Goal: Task Accomplishment & Management: Use online tool/utility

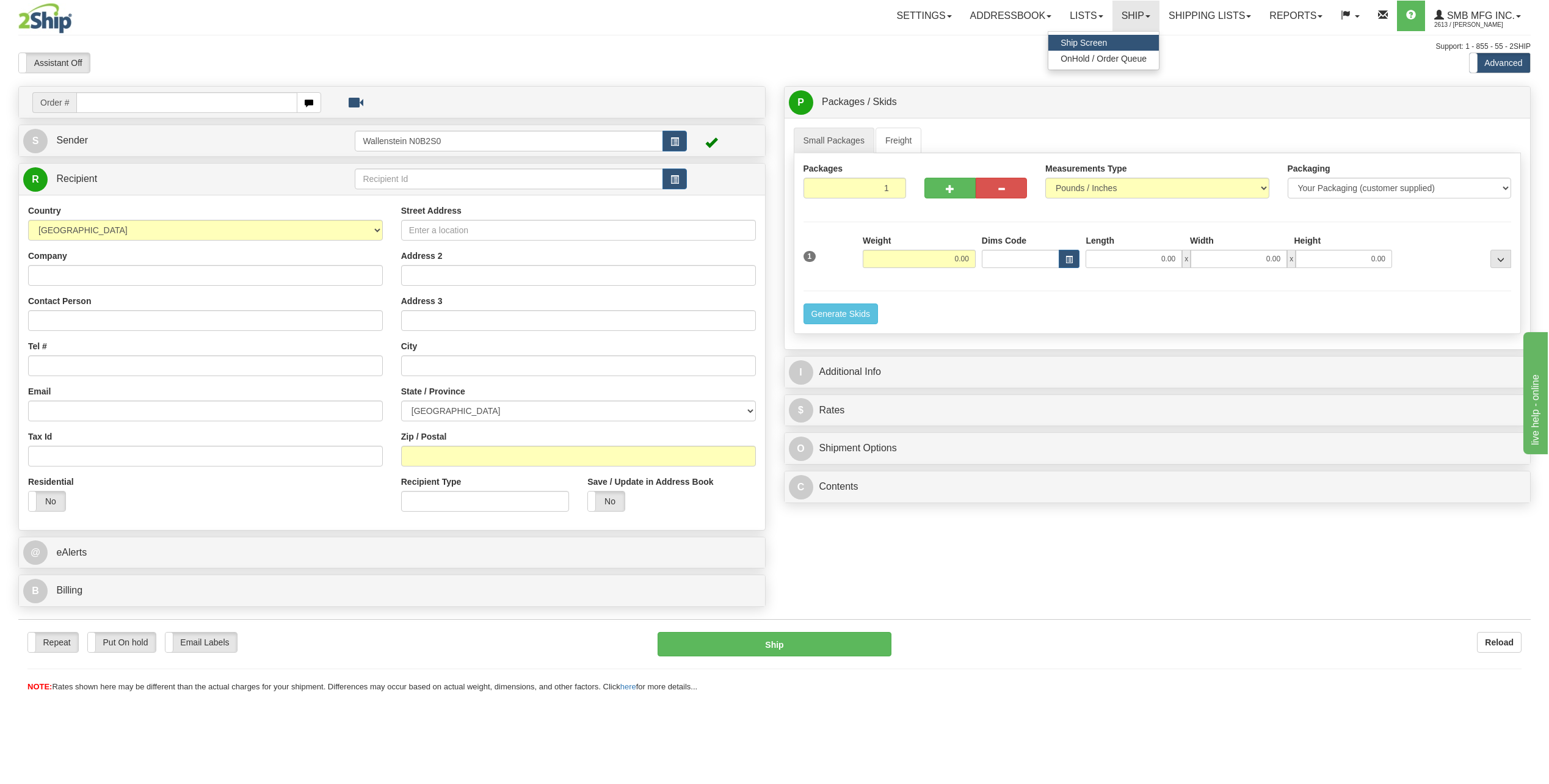
click at [1111, 39] on link "Ship Screen" at bounding box center [1103, 43] width 111 height 16
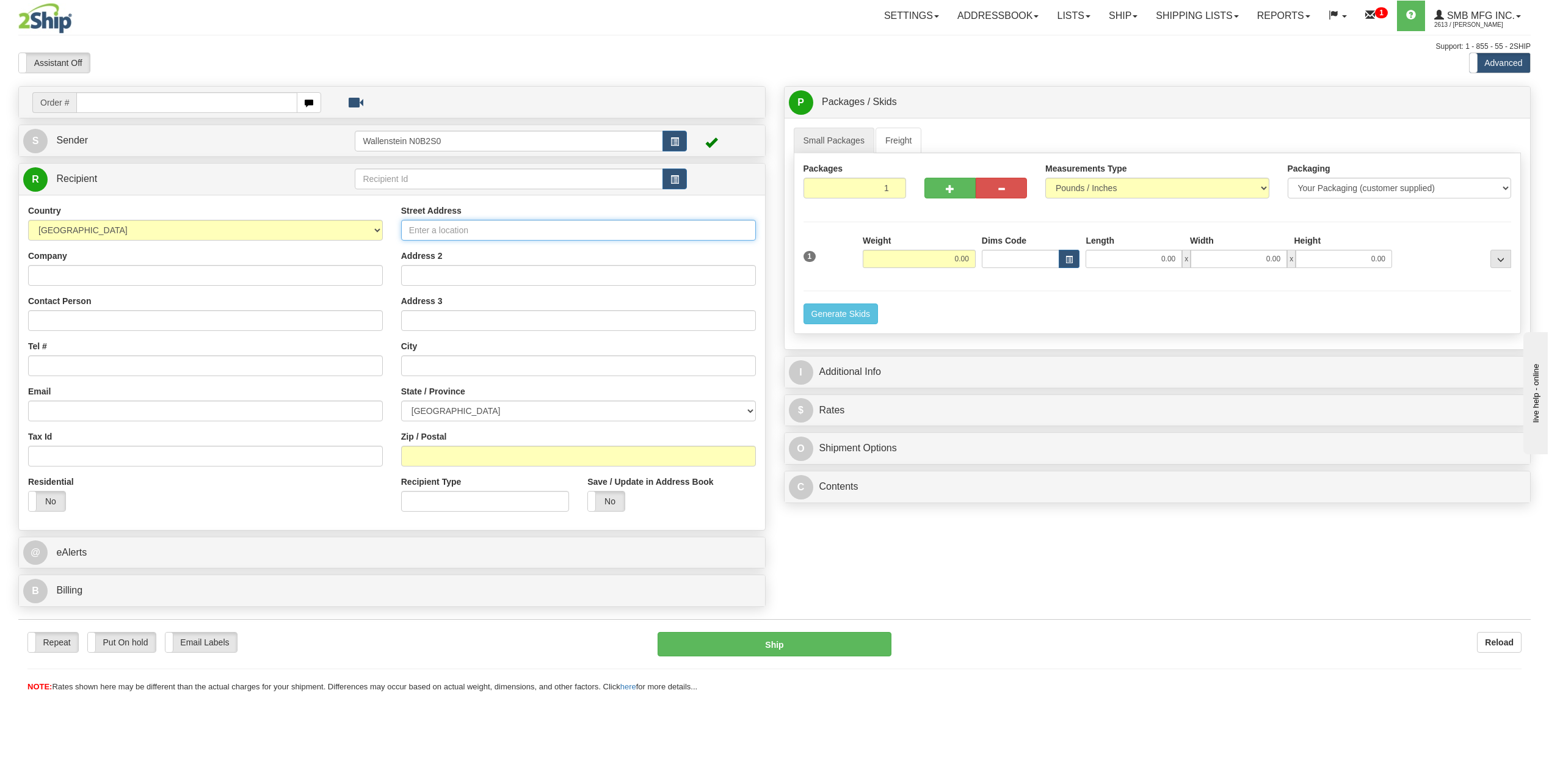
click at [431, 231] on input "Street Address" at bounding box center [578, 230] width 355 height 21
paste input "550 DE BOUCHERVILLE"
type input "550 DE BOUCHERVILLE"
click at [490, 369] on input "text" at bounding box center [578, 366] width 355 height 21
paste input "[GEOGRAPHIC_DATA]"
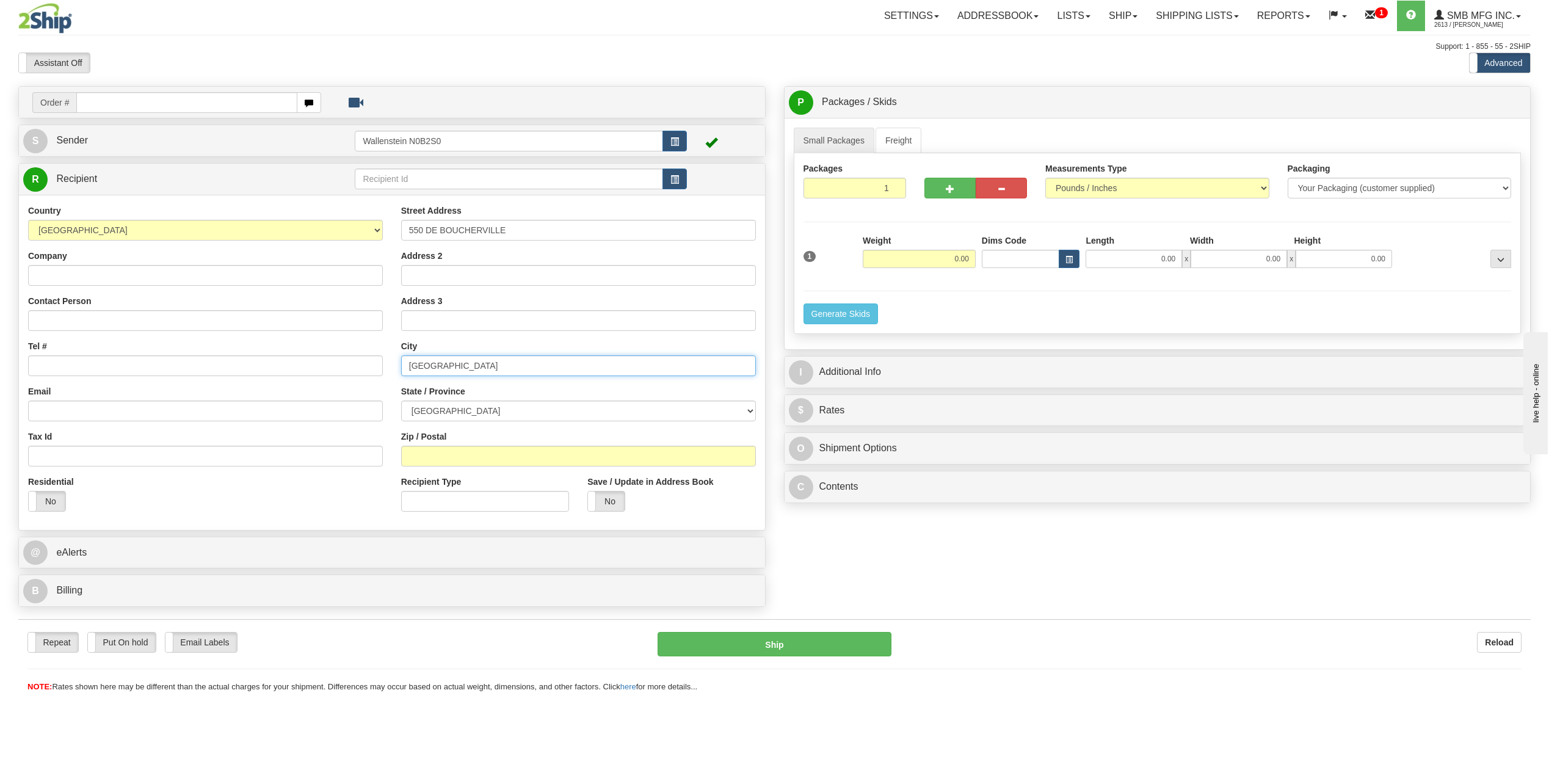
type input "[GEOGRAPHIC_DATA]"
click at [537, 412] on select "[GEOGRAPHIC_DATA] [GEOGRAPHIC_DATA] [GEOGRAPHIC_DATA] [GEOGRAPHIC_DATA] [GEOGRA…" at bounding box center [578, 411] width 355 height 21
select select "QC"
click at [401, 400] on select "[GEOGRAPHIC_DATA] [GEOGRAPHIC_DATA] [GEOGRAPHIC_DATA] [GEOGRAPHIC_DATA] [GEOGRA…" at bounding box center [578, 411] width 355 height 21
click at [445, 457] on input "Zip / Postal" at bounding box center [578, 456] width 355 height 21
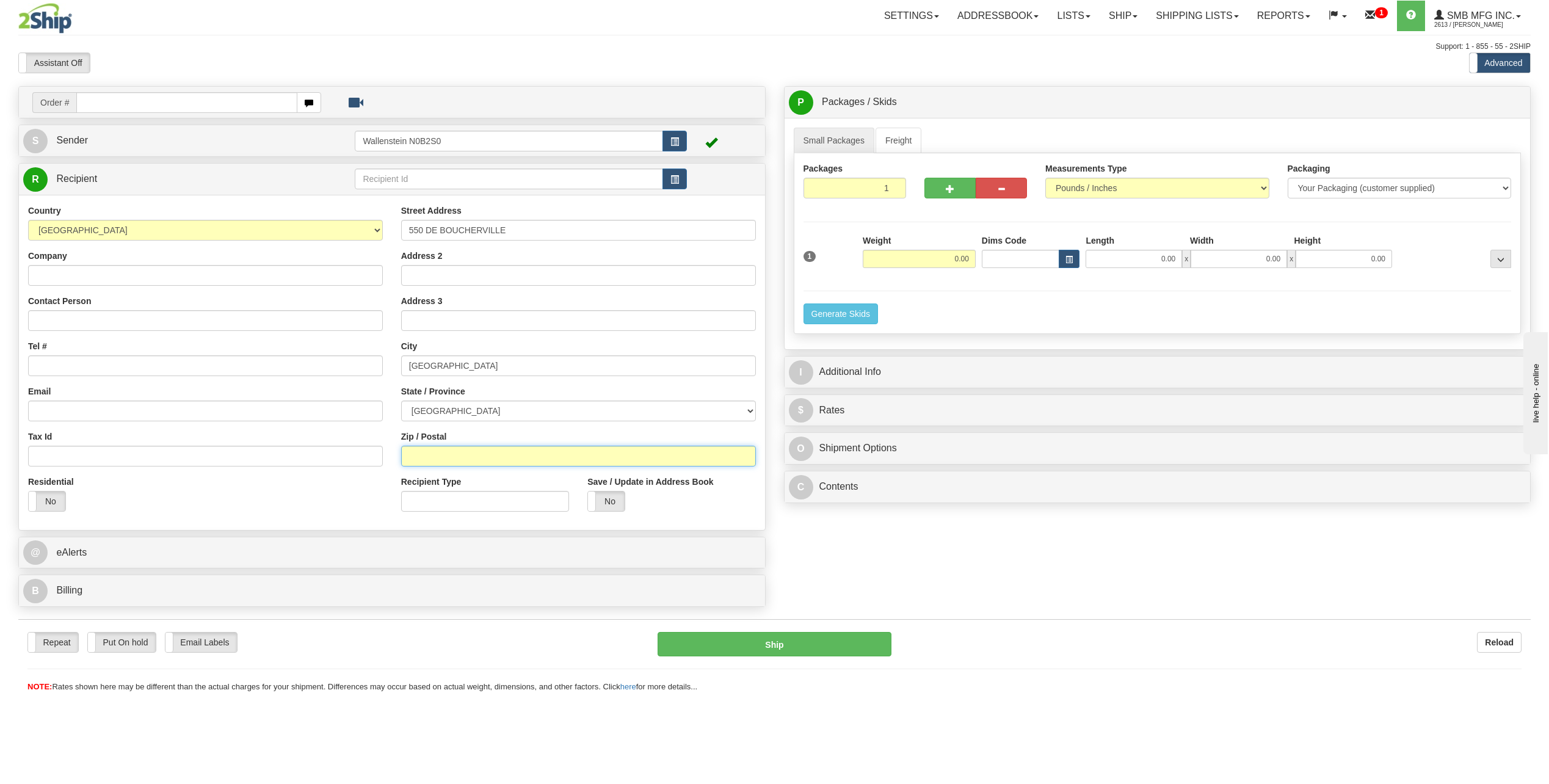
paste input "H1N3T3"
type input "H1N3T3"
click at [909, 261] on input "0.00" at bounding box center [919, 259] width 113 height 19
click at [1140, 267] on input "0.00" at bounding box center [1134, 259] width 96 height 19
type input "250.00"
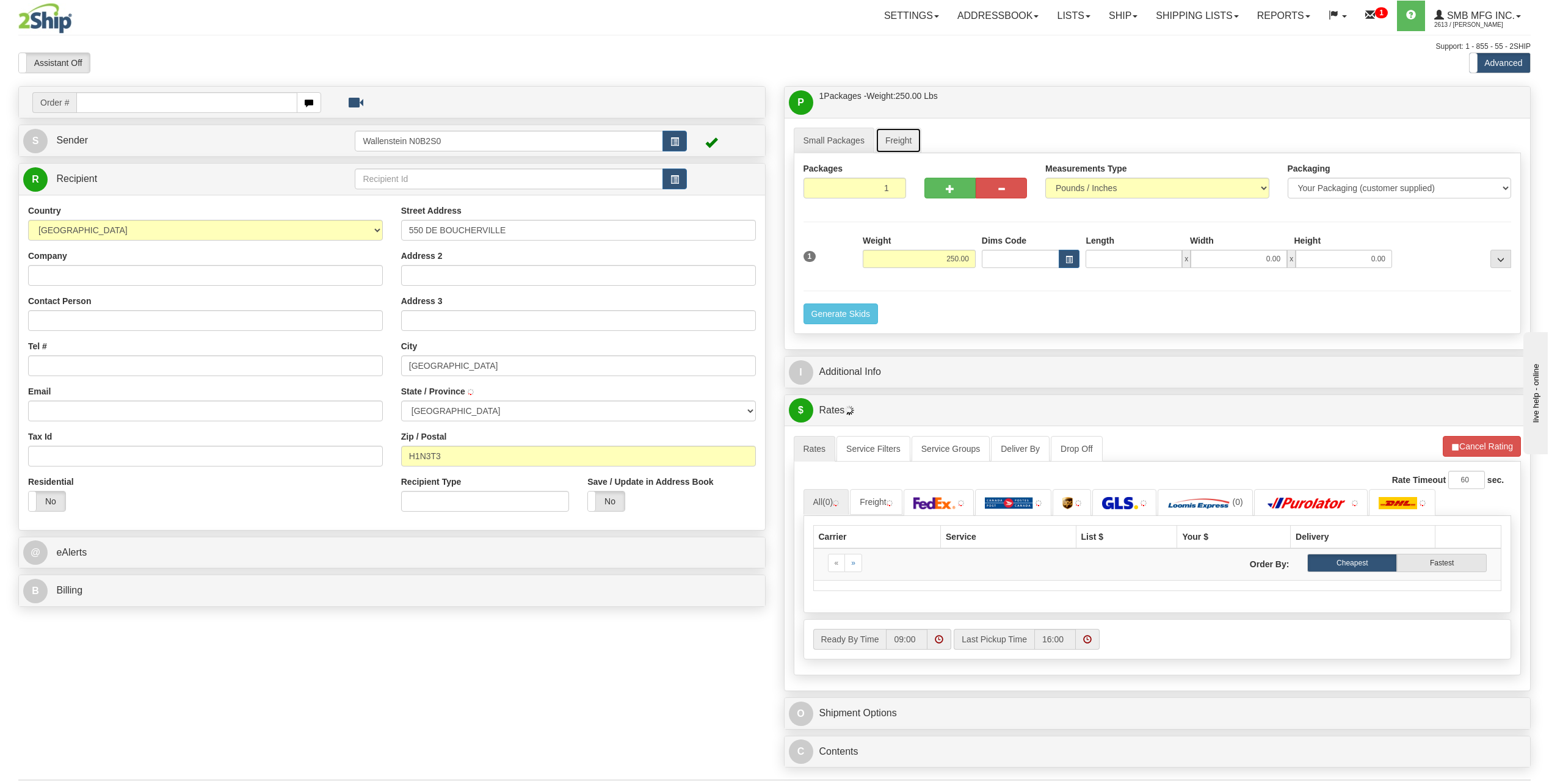
type input "0.00"
click at [883, 144] on link "Freight" at bounding box center [898, 140] width 46 height 25
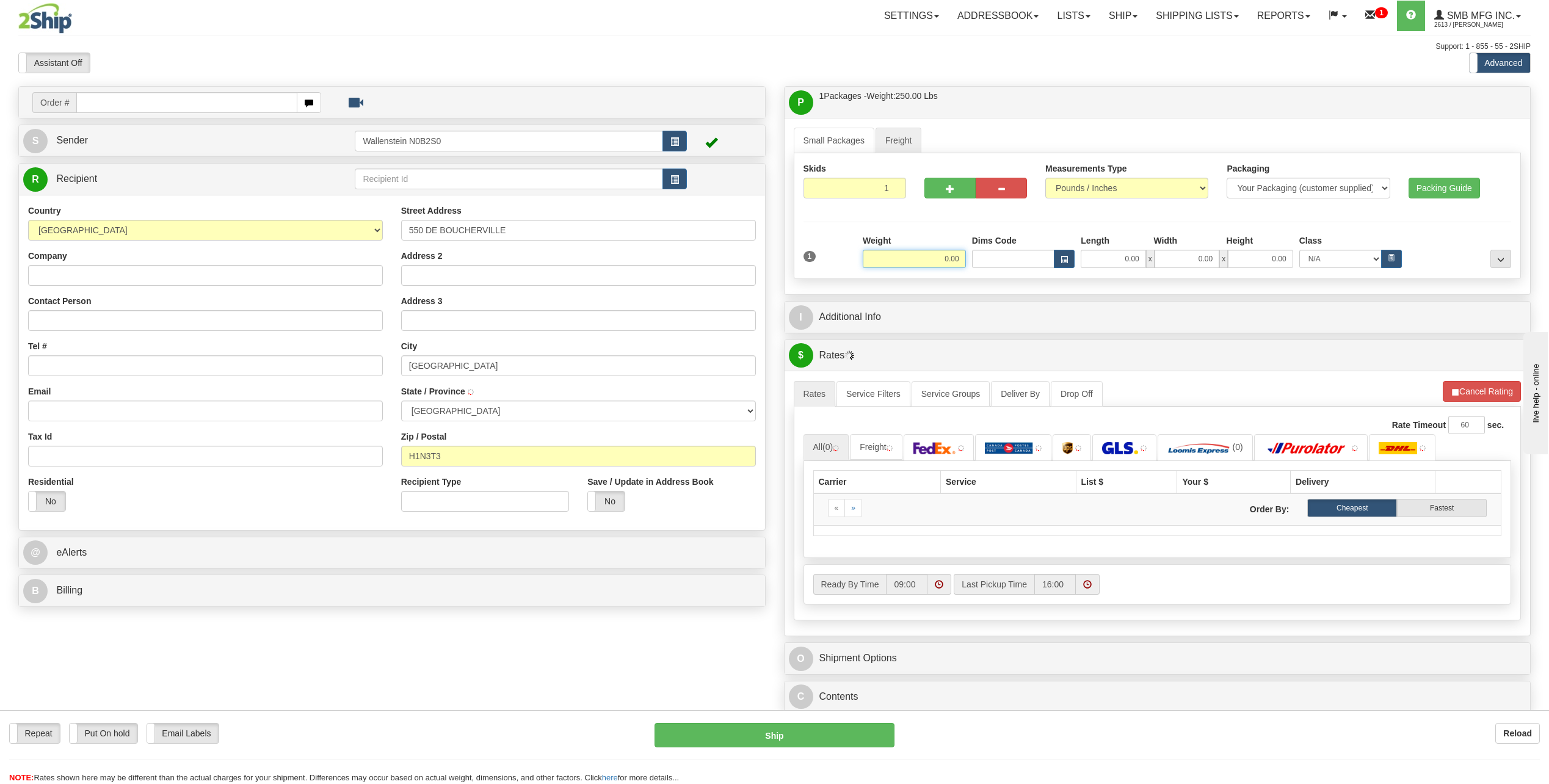
click at [894, 259] on input "0.00" at bounding box center [914, 259] width 103 height 19
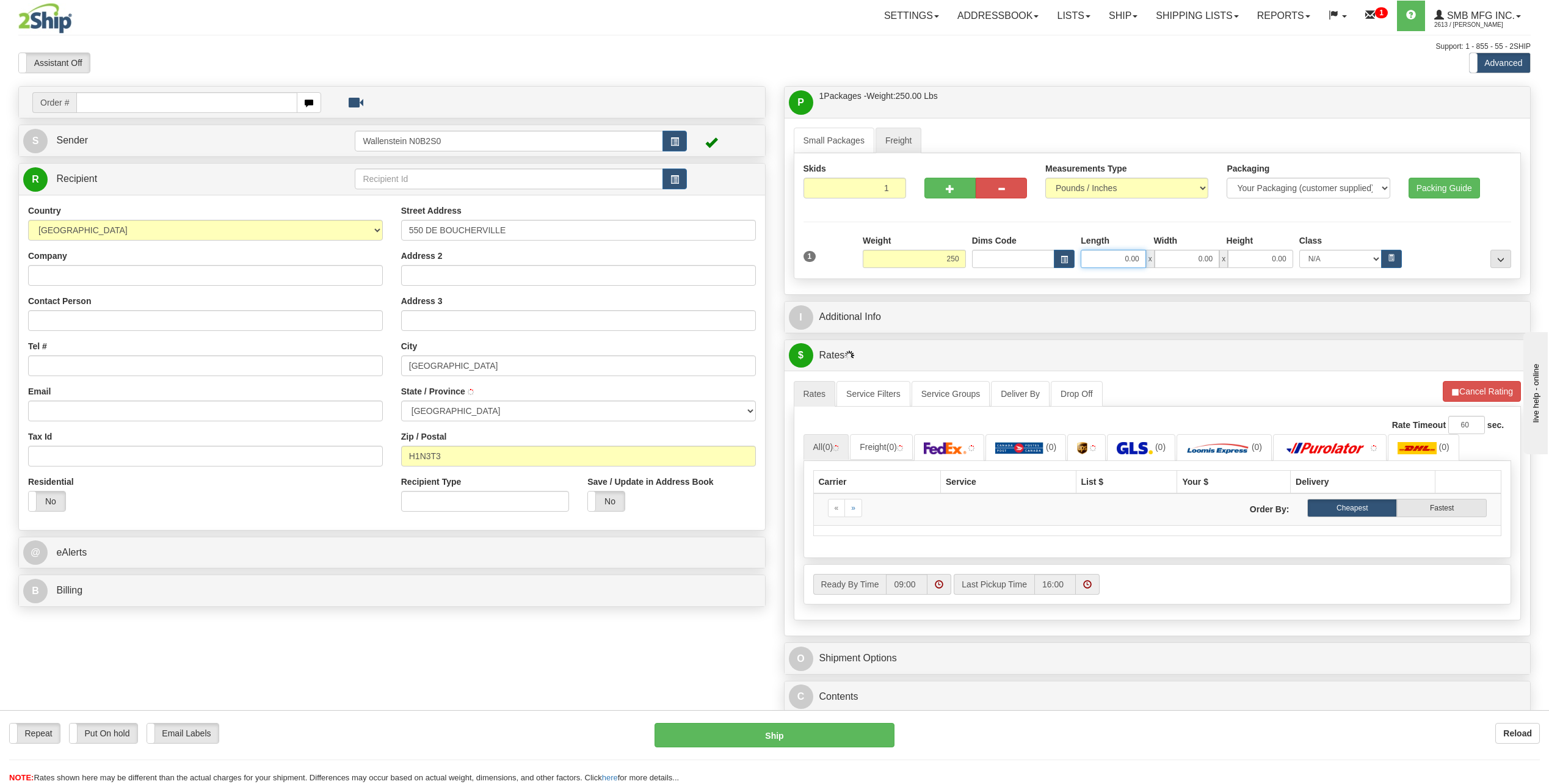
type input "250.00"
click at [1118, 255] on input "0.00" at bounding box center [1113, 259] width 65 height 19
type input "3"
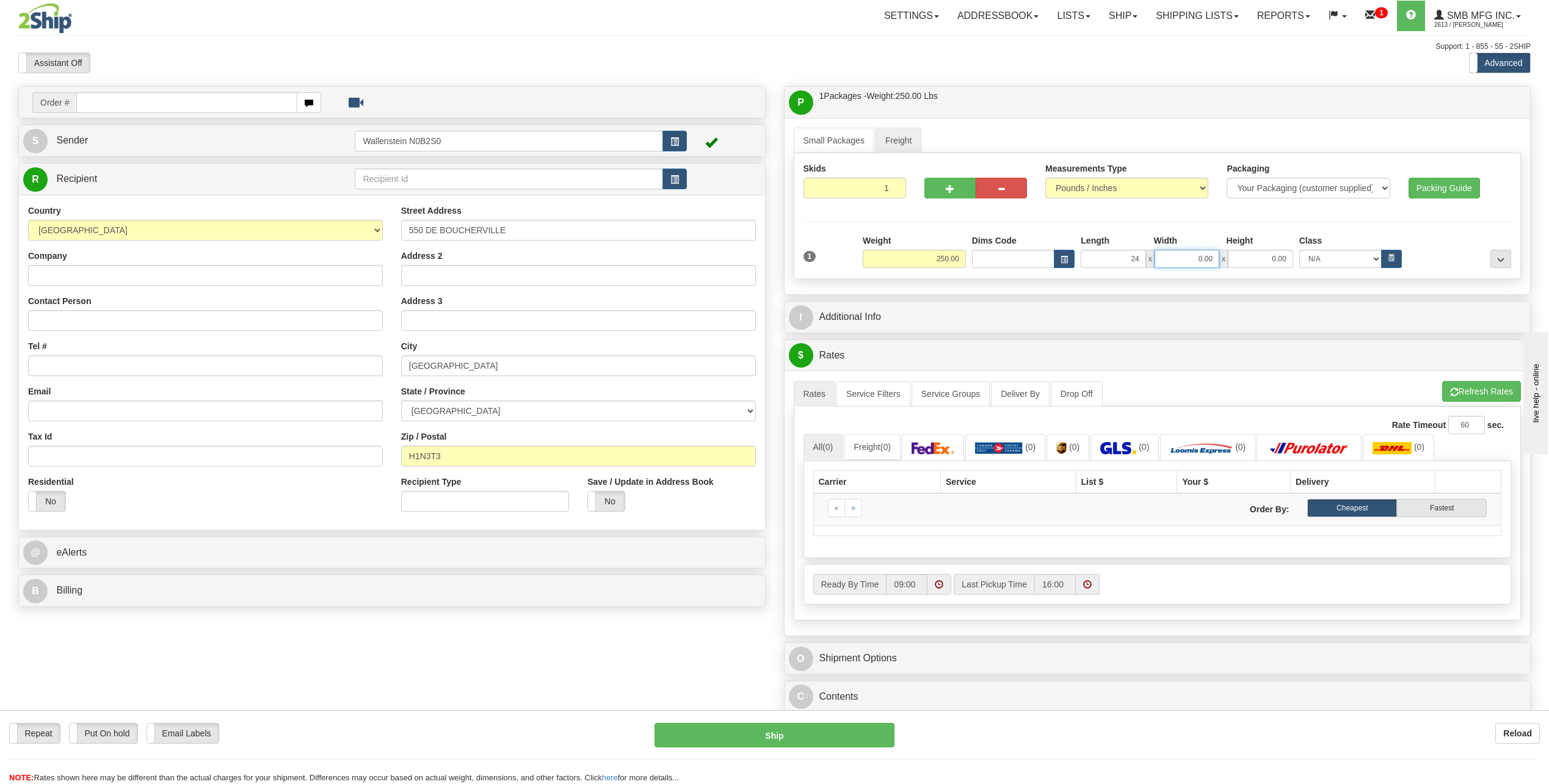
type input "24.00"
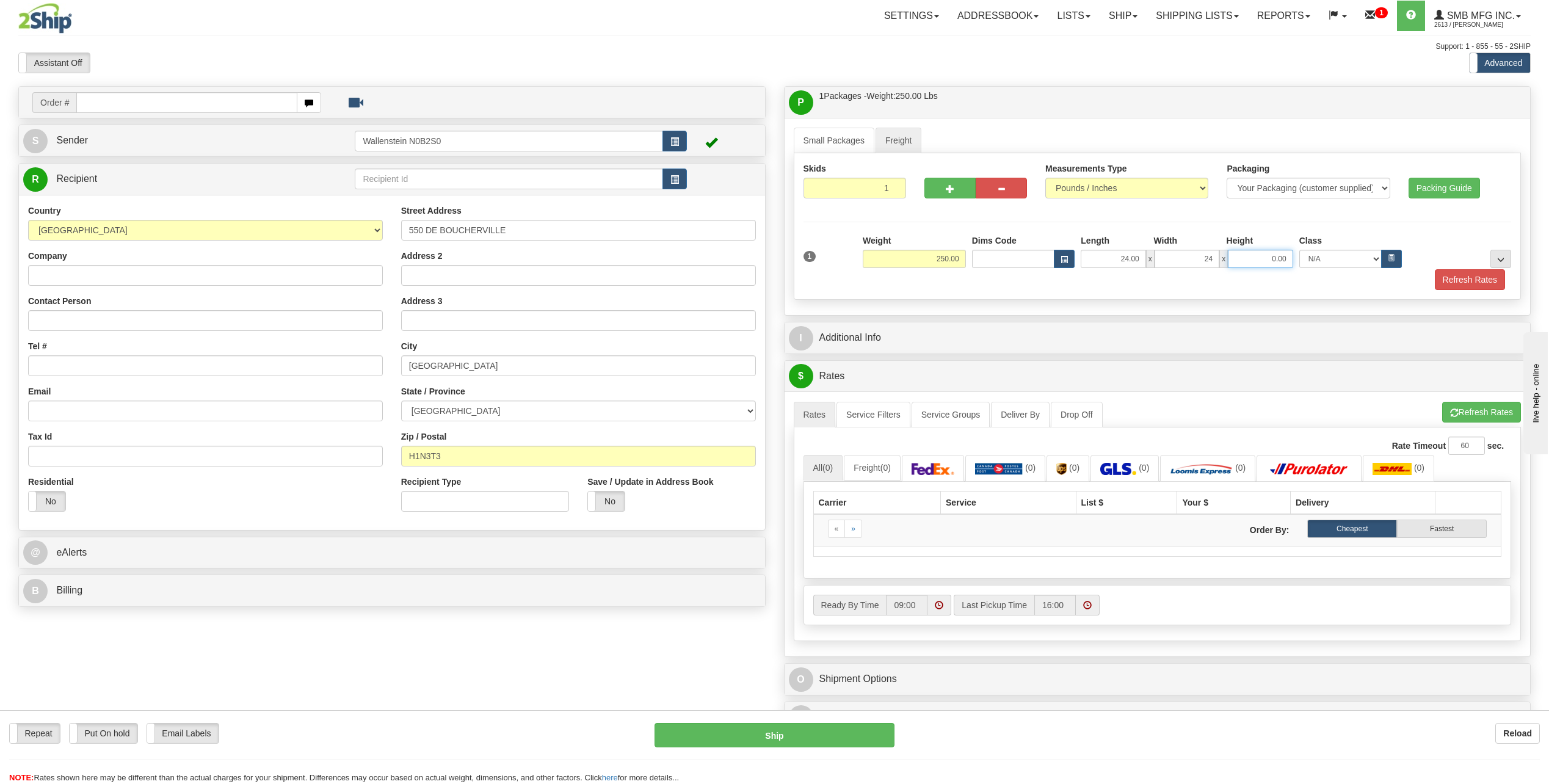
type input "24.00"
click at [1492, 285] on button "Refresh Rates" at bounding box center [1470, 280] width 70 height 21
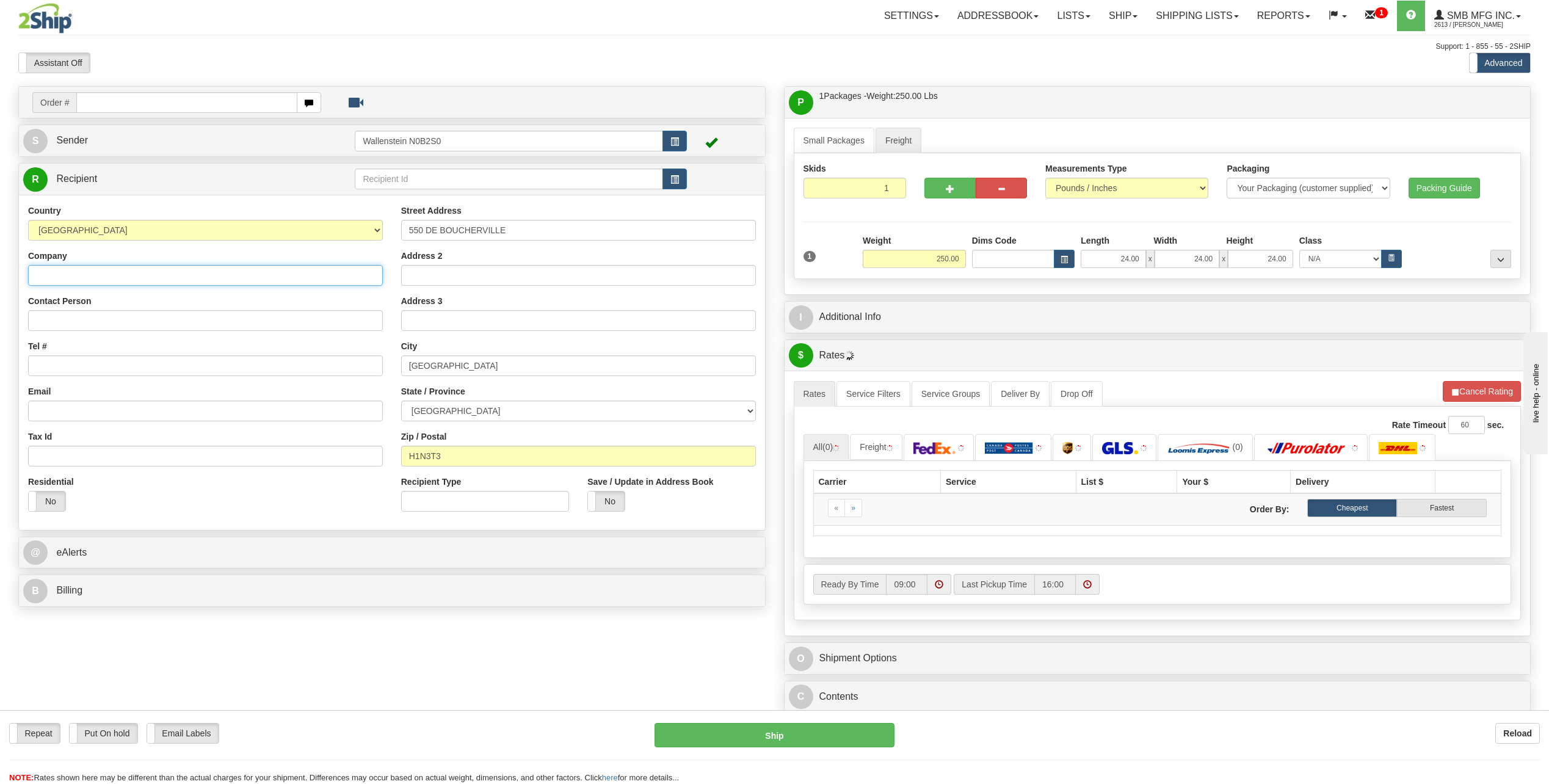
click at [46, 277] on input "Company" at bounding box center [206, 275] width 355 height 21
type input "ok"
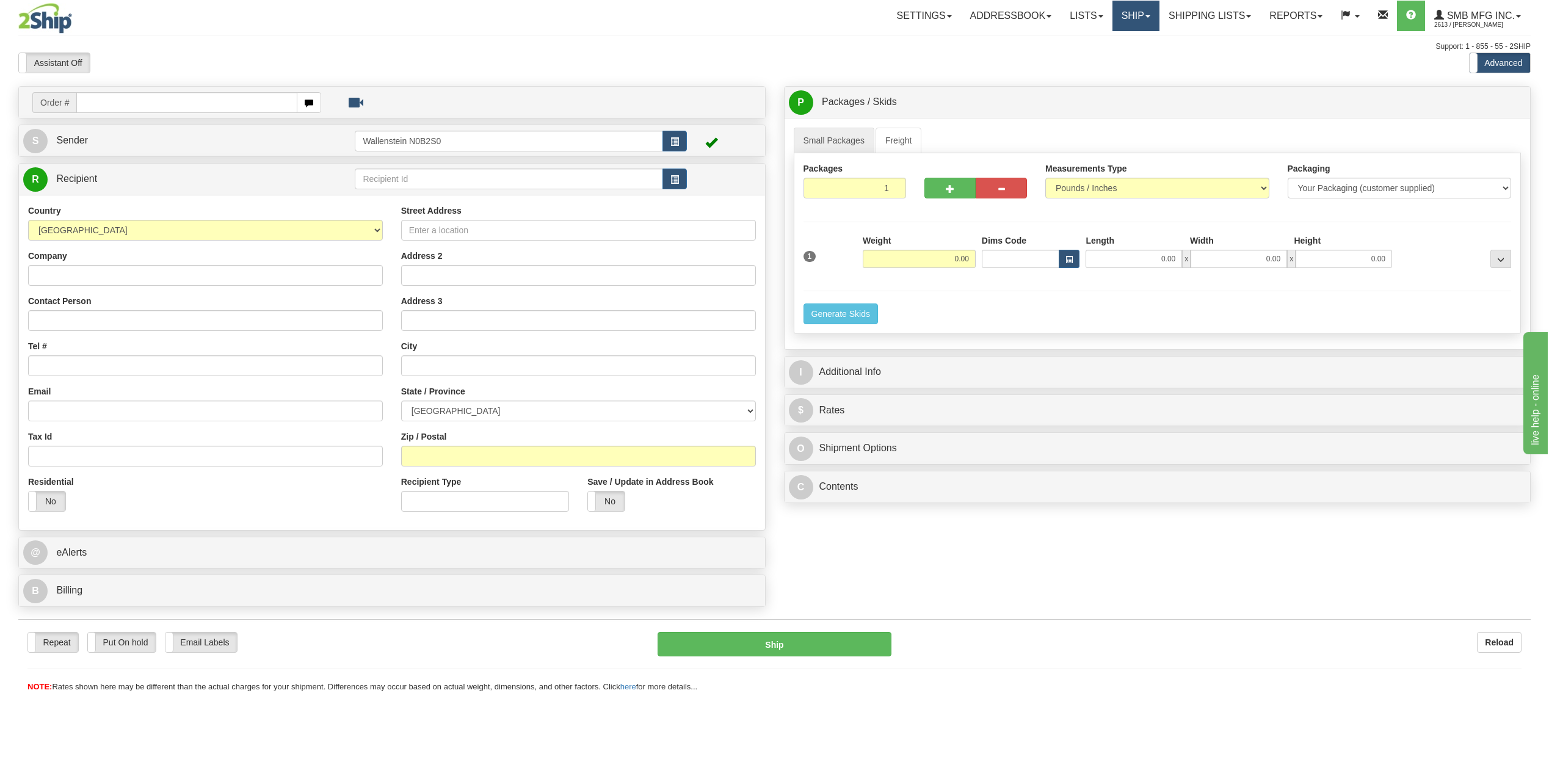
drag, startPoint x: 1131, startPoint y: 21, endPoint x: 1118, endPoint y: 36, distance: 19.8
click at [1131, 21] on link "Ship" at bounding box center [1136, 16] width 47 height 30
click at [1107, 49] on link "Ship Screen" at bounding box center [1103, 43] width 111 height 16
click at [565, 228] on input "Street Address" at bounding box center [578, 230] width 355 height 21
type input "550 DE BOUCHERVILLE"
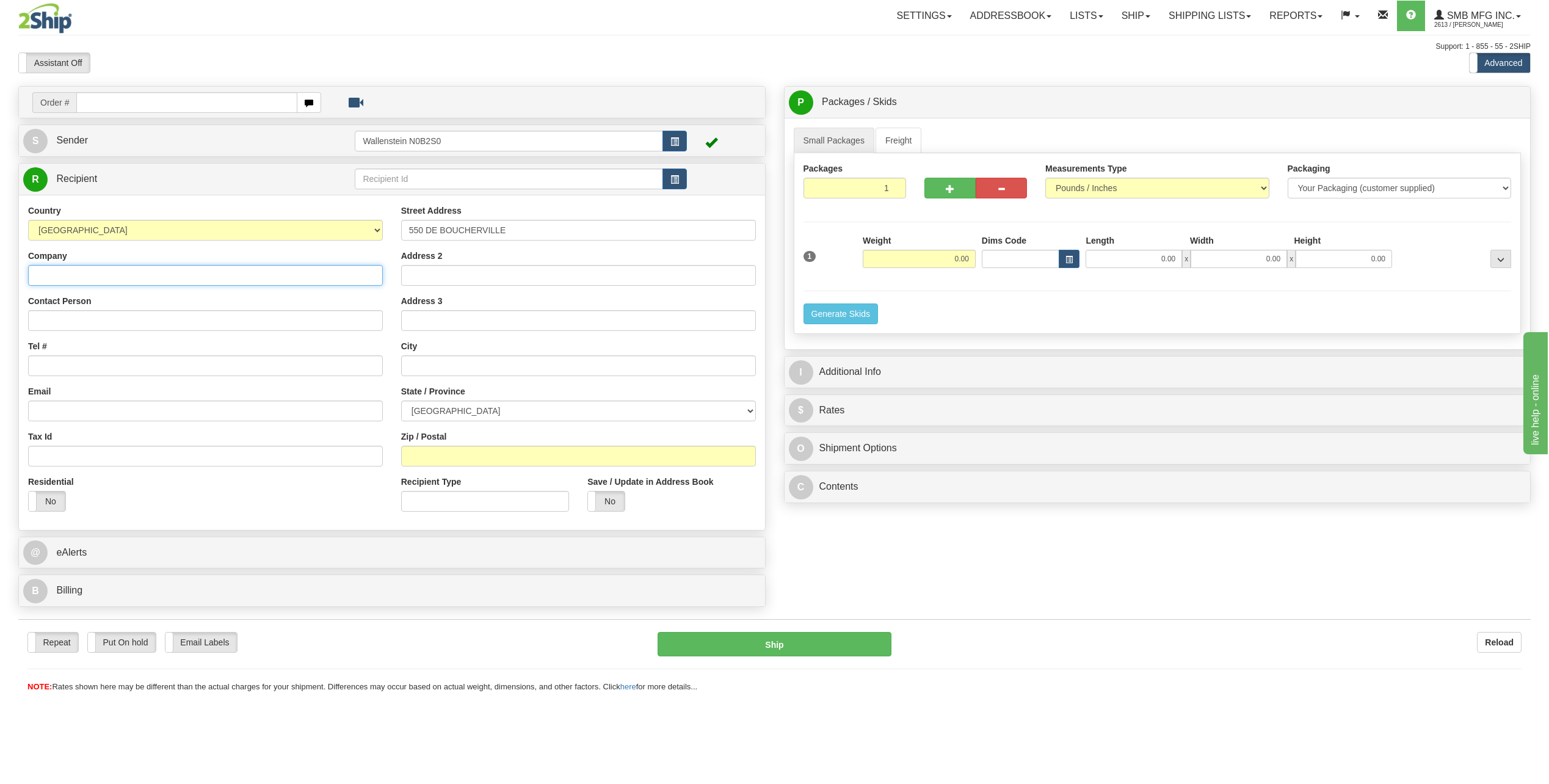
type input "ok"
type input "[GEOGRAPHIC_DATA]"
click at [512, 406] on select "[GEOGRAPHIC_DATA] [GEOGRAPHIC_DATA] [GEOGRAPHIC_DATA] [GEOGRAPHIC_DATA] [GEOGRA…" at bounding box center [578, 411] width 355 height 21
select select "QC"
click at [401, 400] on select "[GEOGRAPHIC_DATA] [GEOGRAPHIC_DATA] [GEOGRAPHIC_DATA] [GEOGRAPHIC_DATA] [GEOGRA…" at bounding box center [578, 411] width 355 height 21
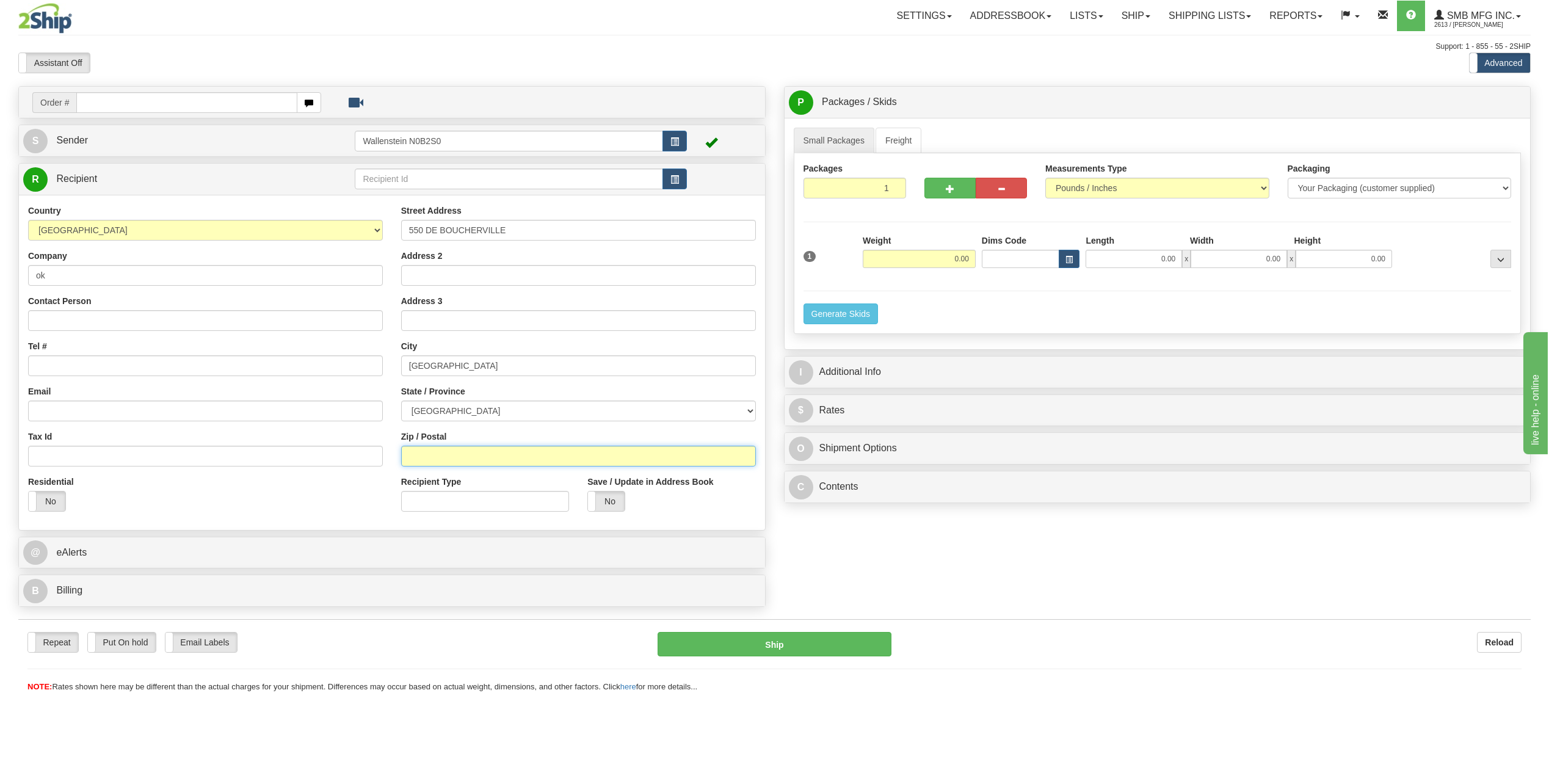
click at [477, 455] on input "Zip / Postal" at bounding box center [578, 456] width 355 height 21
paste input "H1N3T3"
type input "H1N3T3"
drag, startPoint x: 906, startPoint y: 136, endPoint x: 905, endPoint y: 159, distance: 23.0
click at [905, 137] on link "Freight" at bounding box center [898, 140] width 46 height 25
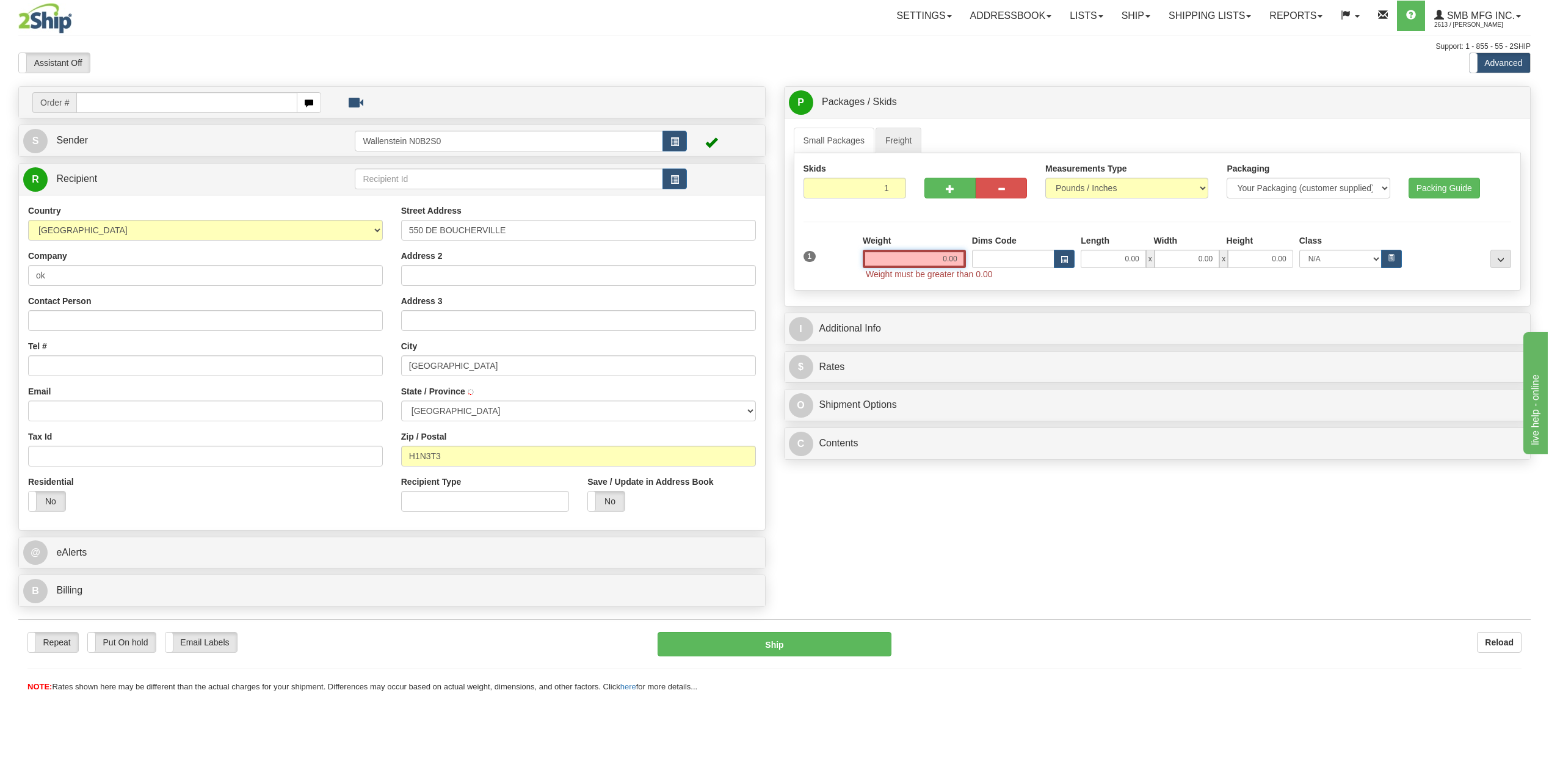
click at [906, 258] on input "0.00" at bounding box center [914, 259] width 103 height 19
type input "250.00"
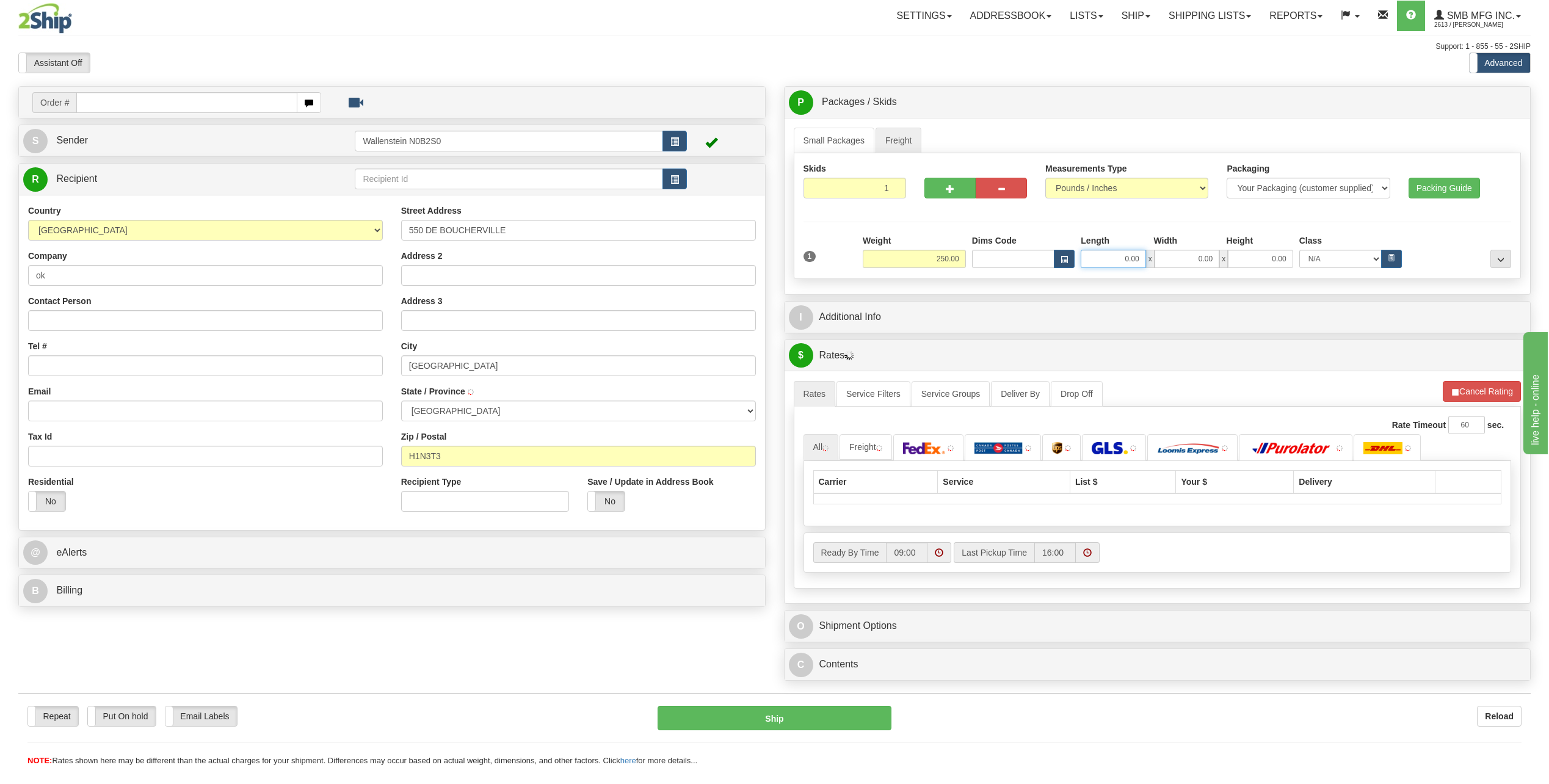
click at [1118, 259] on input "0.00" at bounding box center [1113, 259] width 65 height 19
type input "24.00"
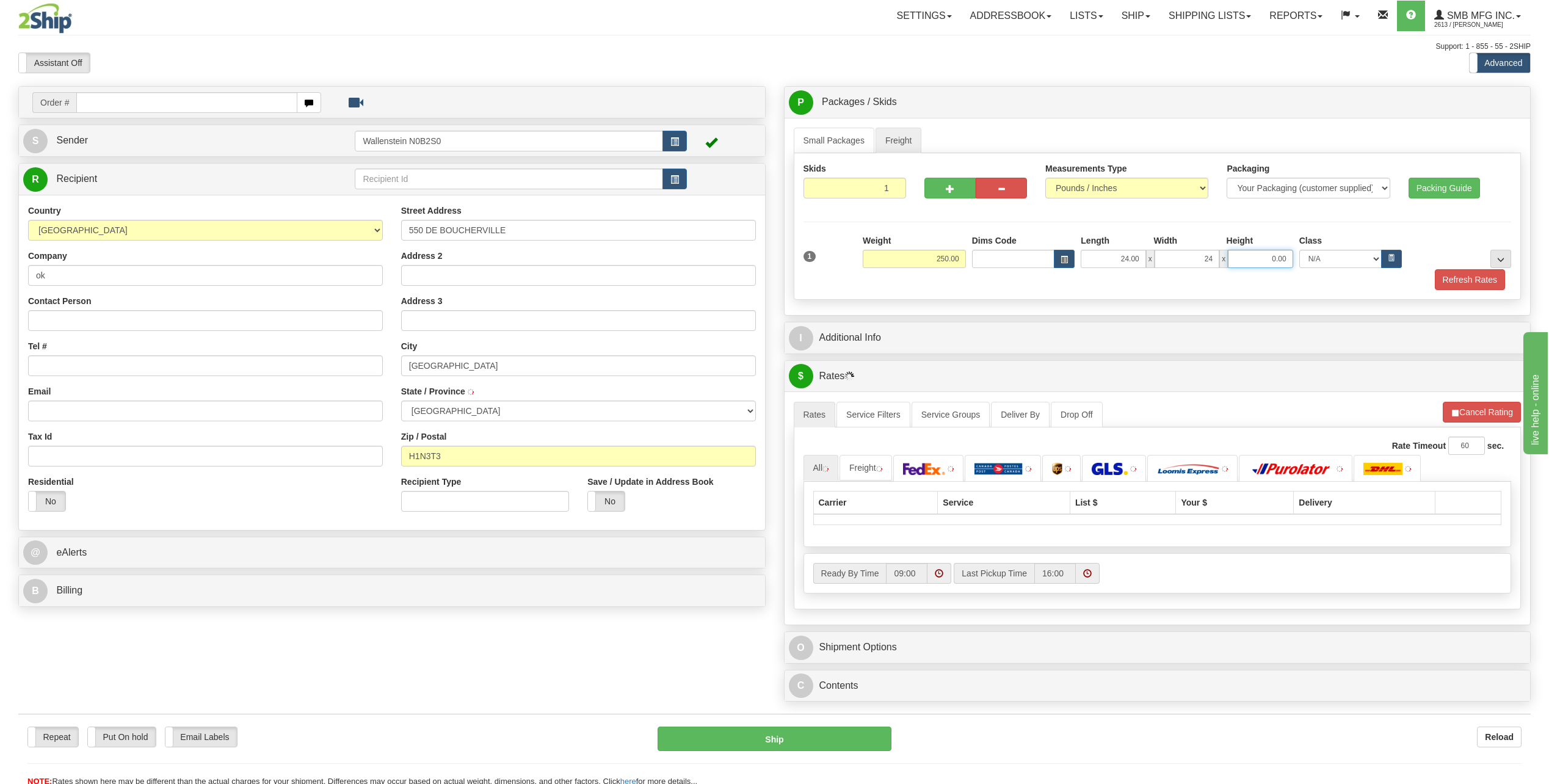
type input "24.00"
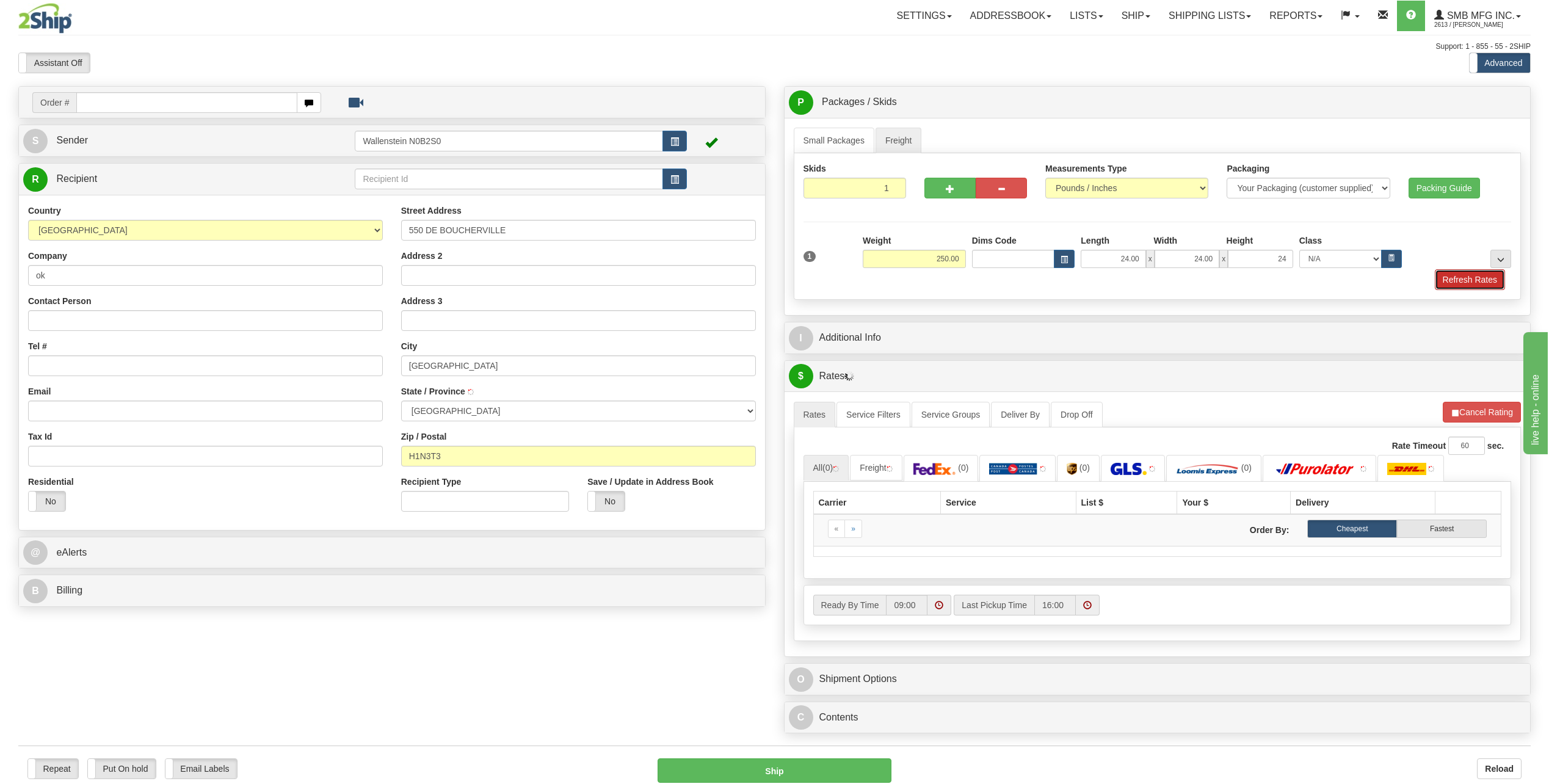
type input "24.00"
click at [1463, 275] on button "Refresh Rates" at bounding box center [1470, 280] width 70 height 21
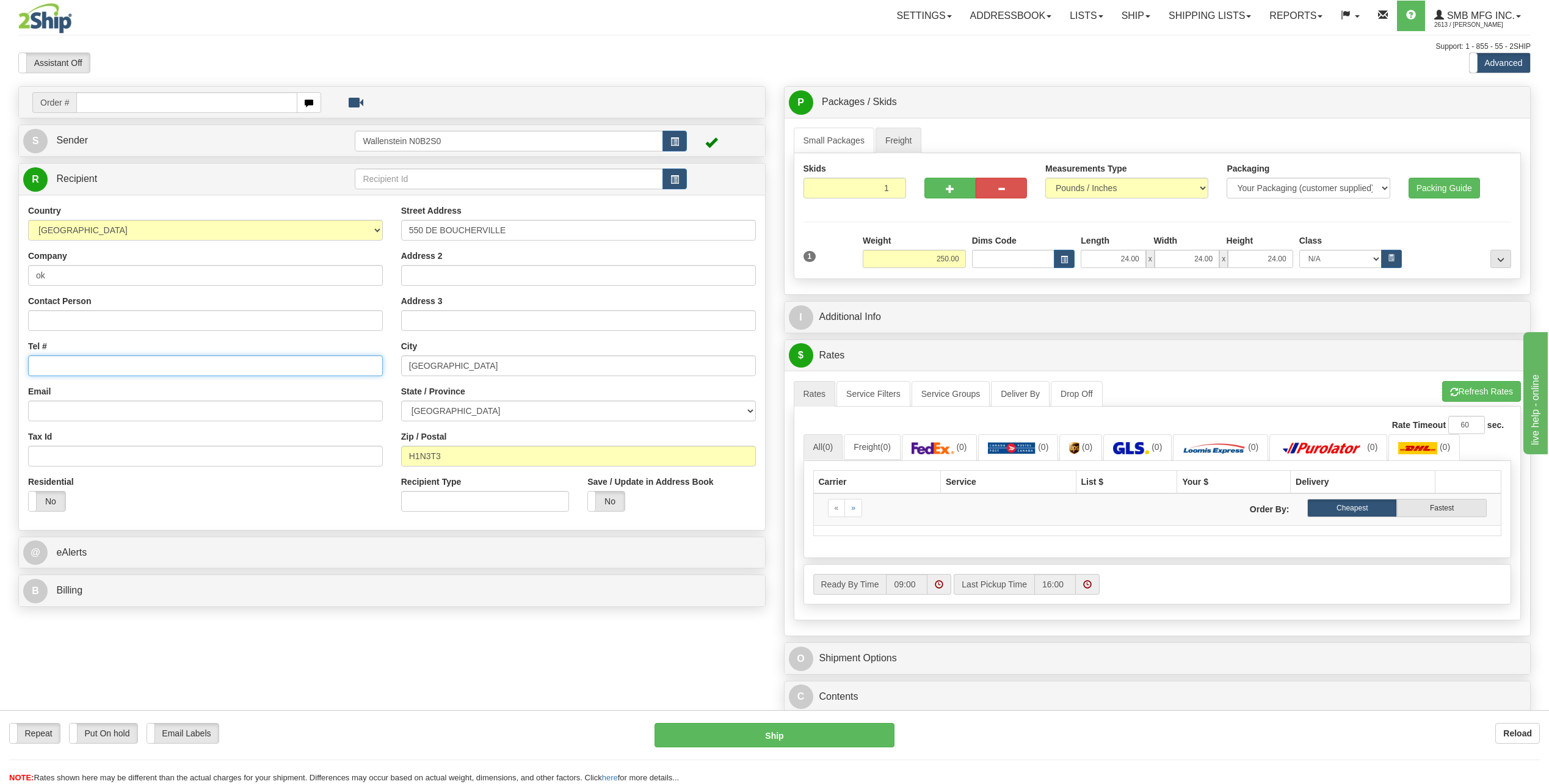
click at [54, 367] on input "Tel #" at bounding box center [206, 366] width 355 height 21
type input "[PHONE_NUMBER]"
click button "Delete" at bounding box center [0, 0] width 0 height 0
click at [1473, 395] on button "Refresh Rates" at bounding box center [1482, 391] width 79 height 21
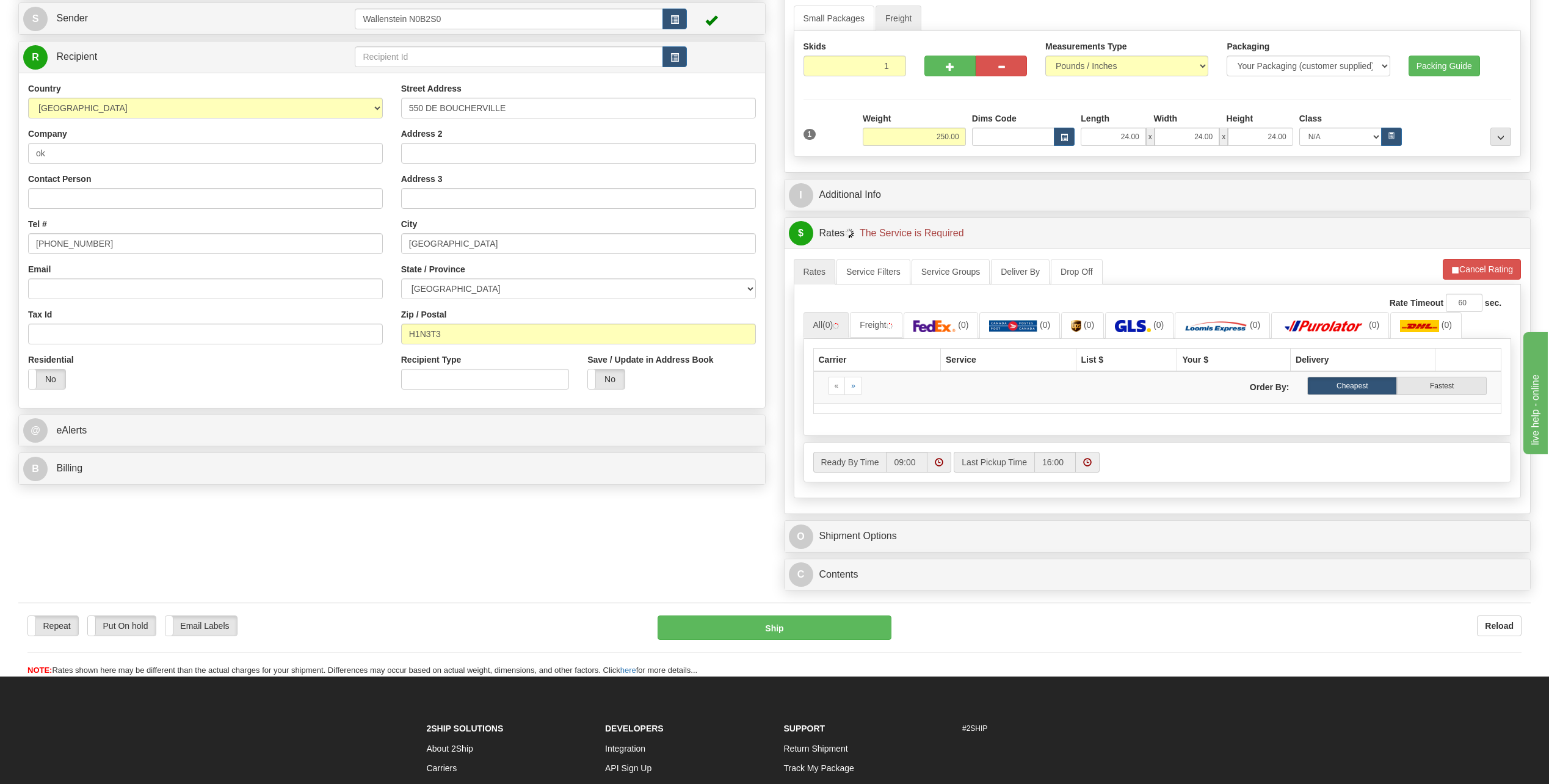
scroll to position [183, 0]
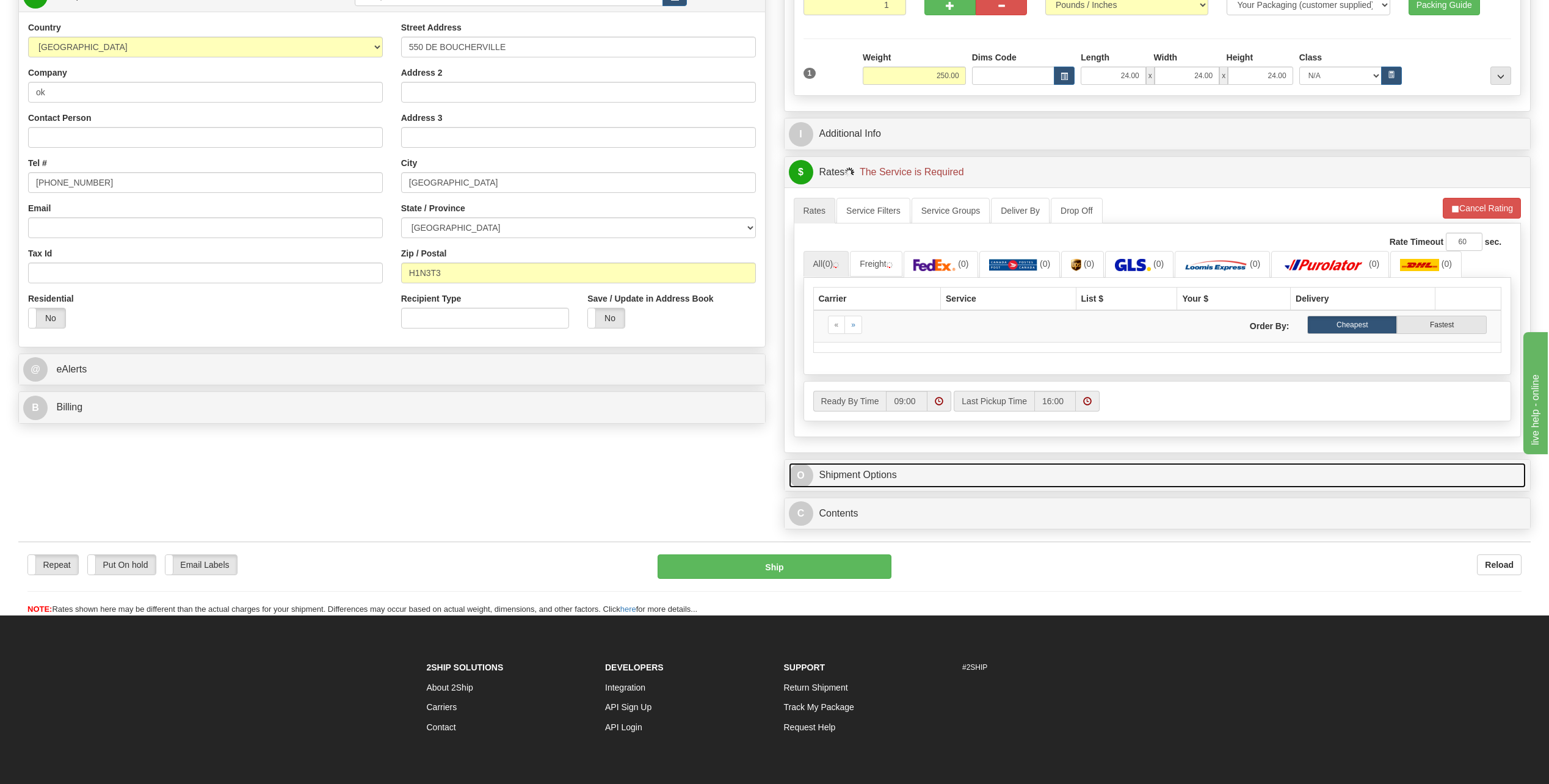
click at [849, 470] on link "O Shipment Options" at bounding box center [1158, 475] width 737 height 25
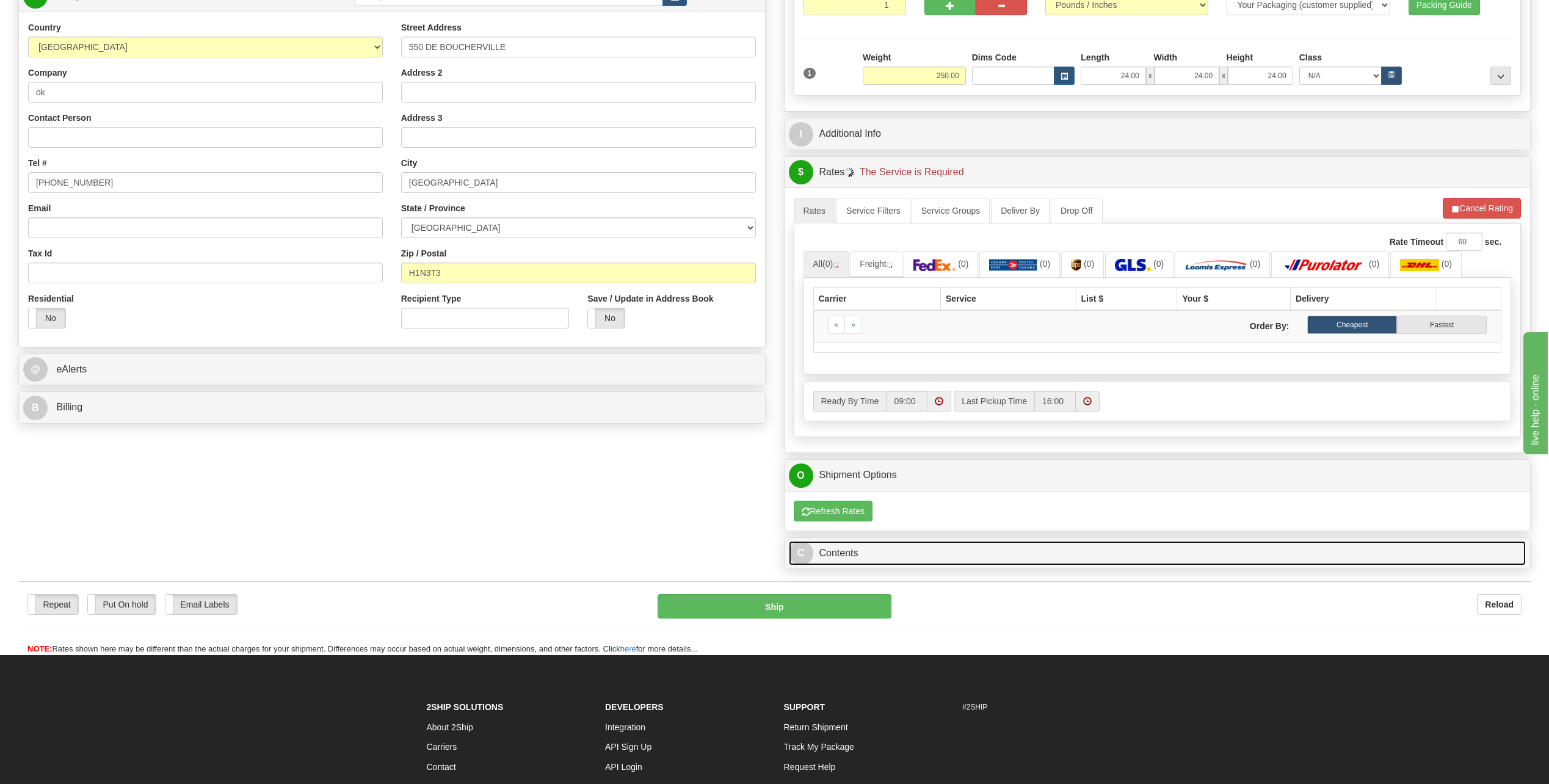
click at [817, 556] on link "C Contents" at bounding box center [1158, 554] width 737 height 25
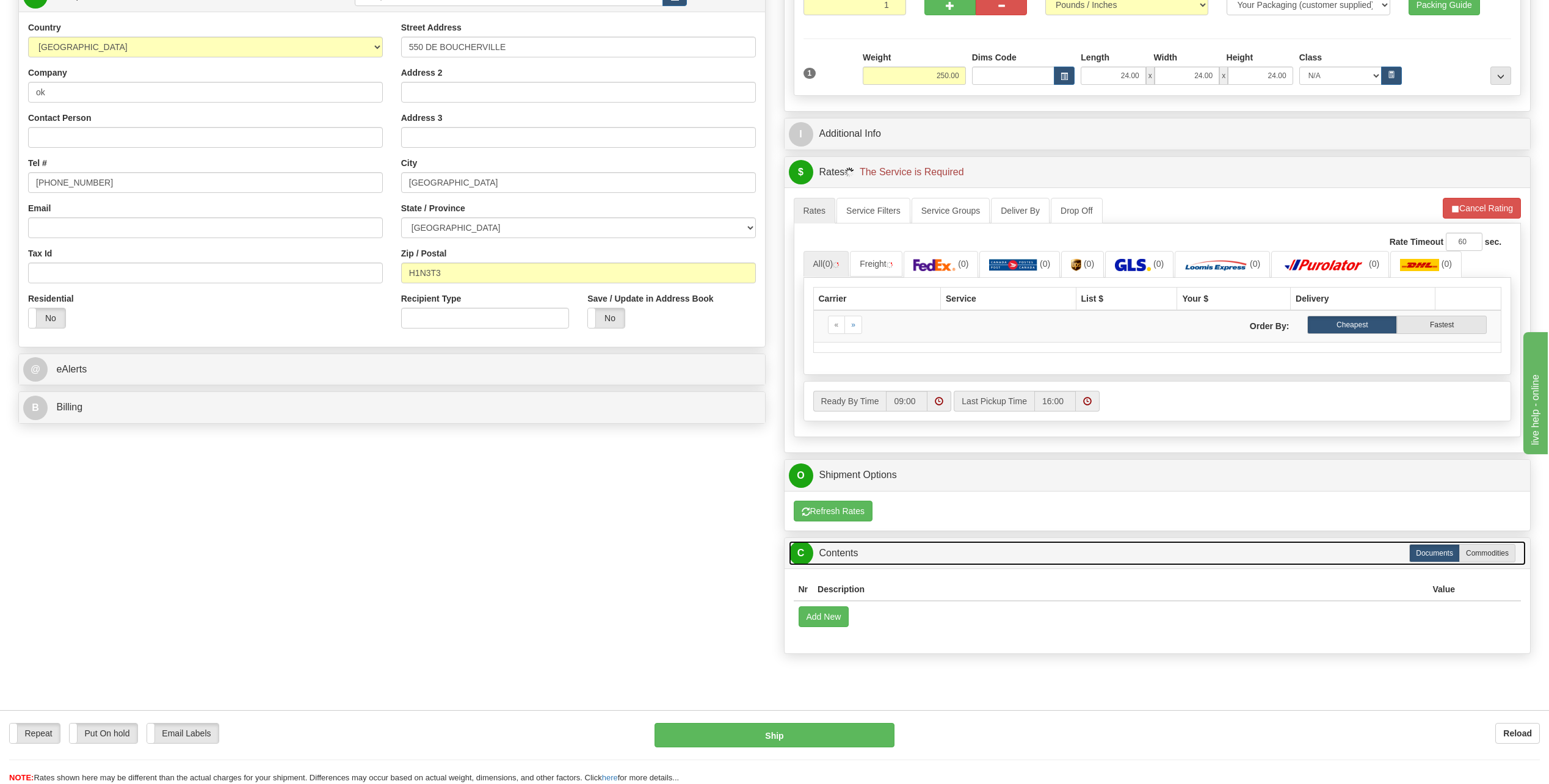
scroll to position [0, 0]
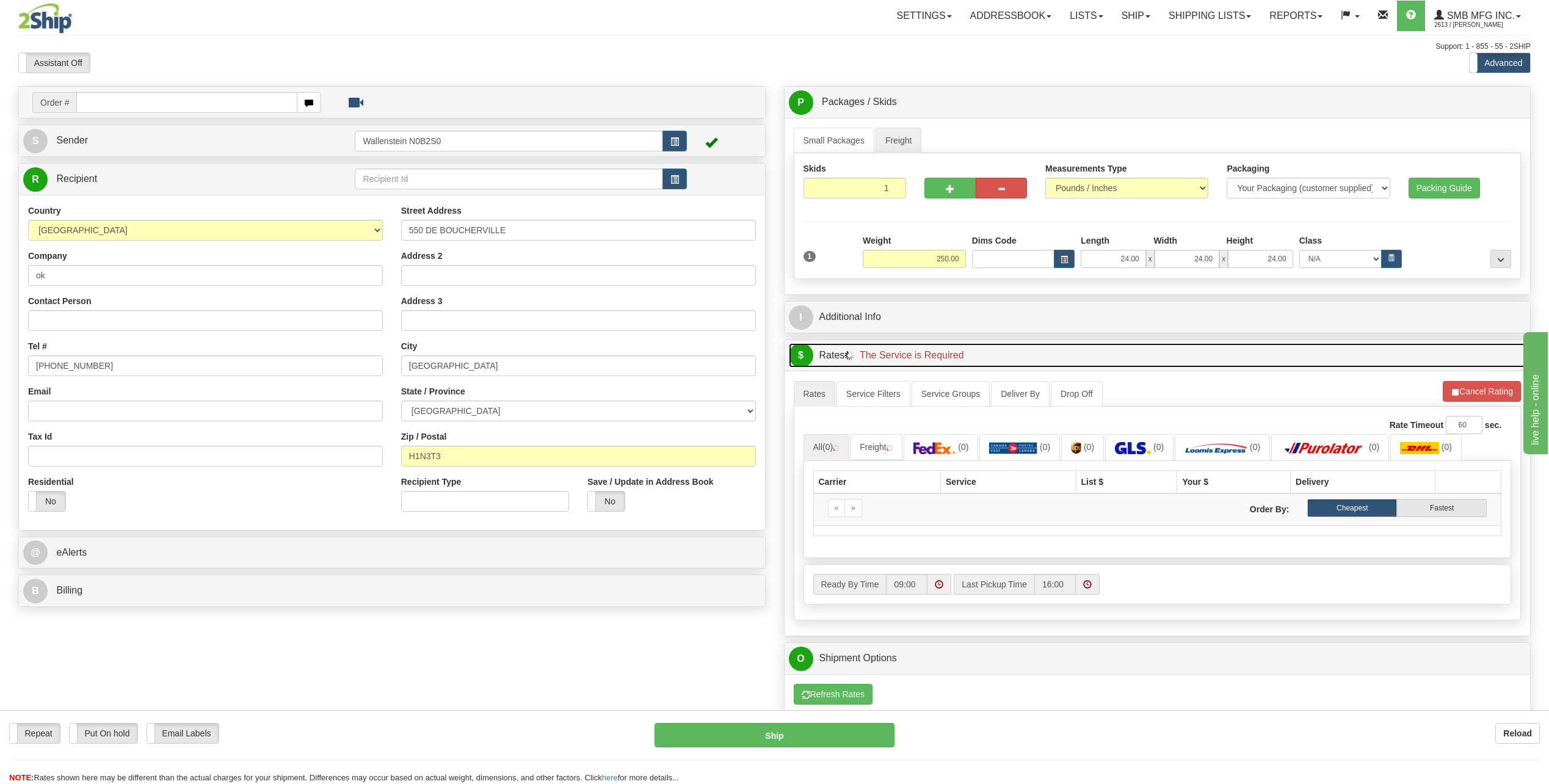
click at [824, 356] on link "$ Rates The Service is Required" at bounding box center [1158, 356] width 737 height 25
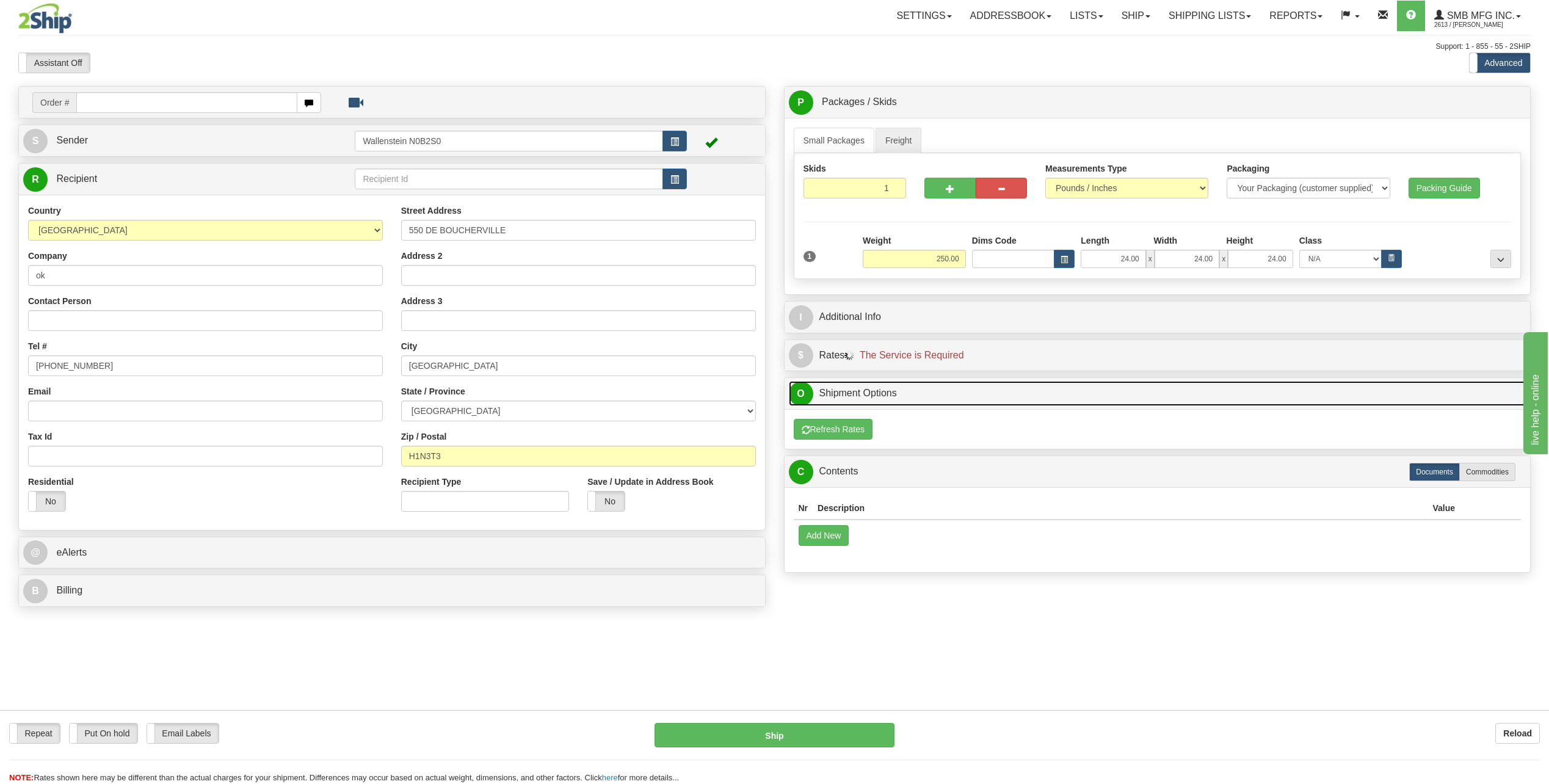
click at [846, 395] on link "O Shipment Options" at bounding box center [1158, 393] width 737 height 25
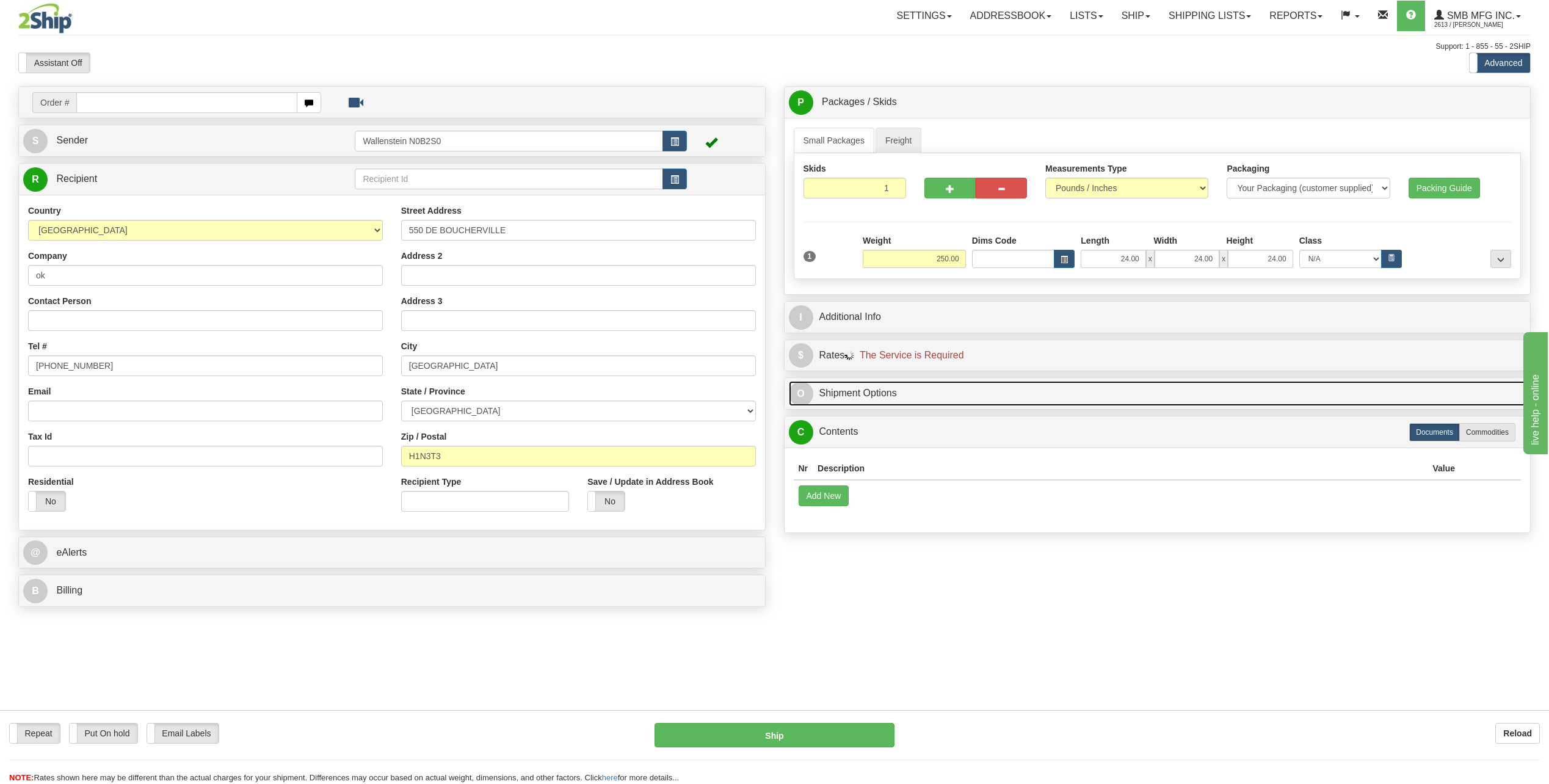
click at [846, 395] on link "O Shipment Options" at bounding box center [1158, 393] width 737 height 25
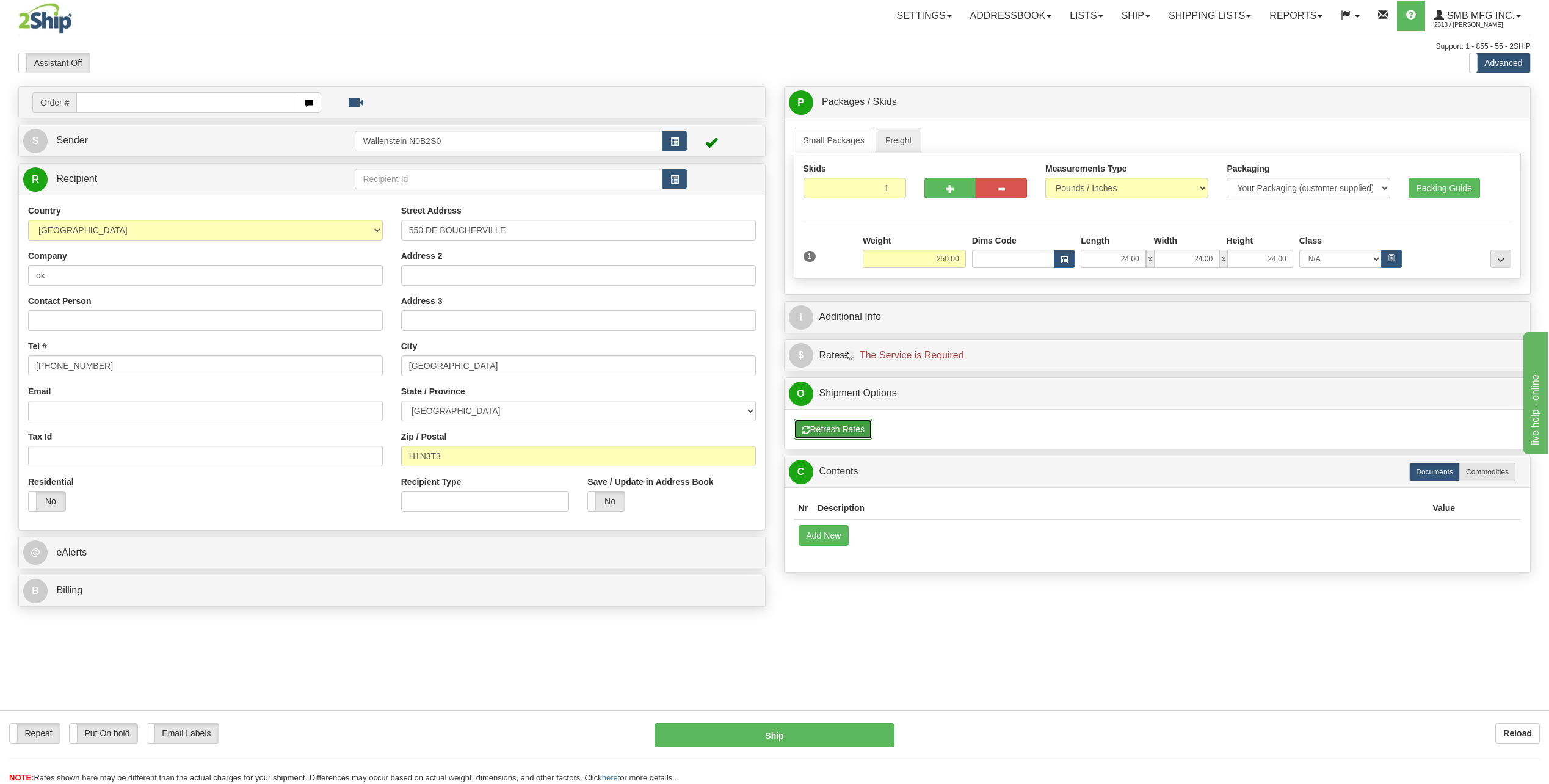
click at [823, 422] on button "Refresh Rates" at bounding box center [833, 429] width 79 height 21
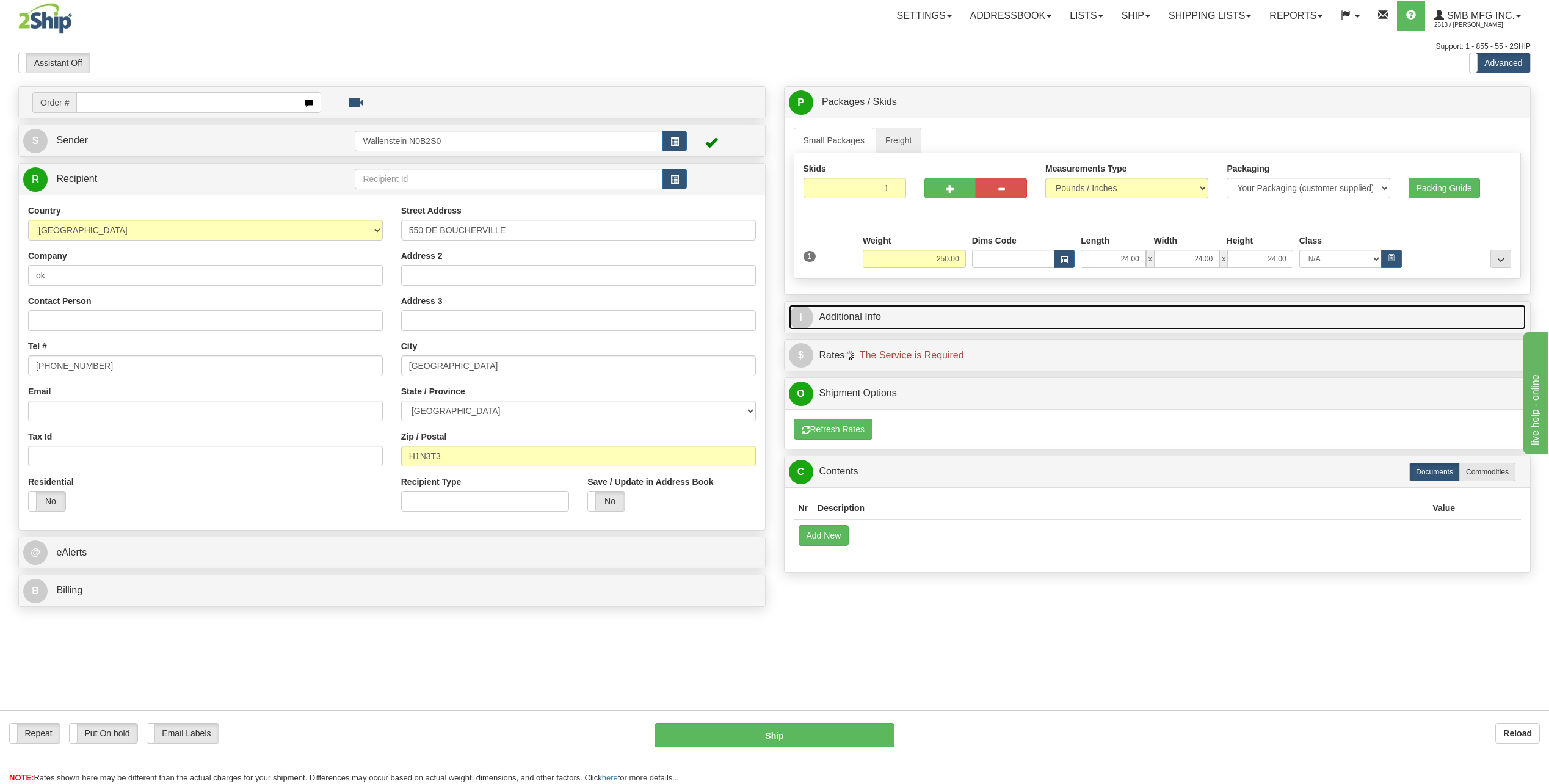
click at [841, 319] on link "I Additional Info" at bounding box center [1158, 317] width 737 height 25
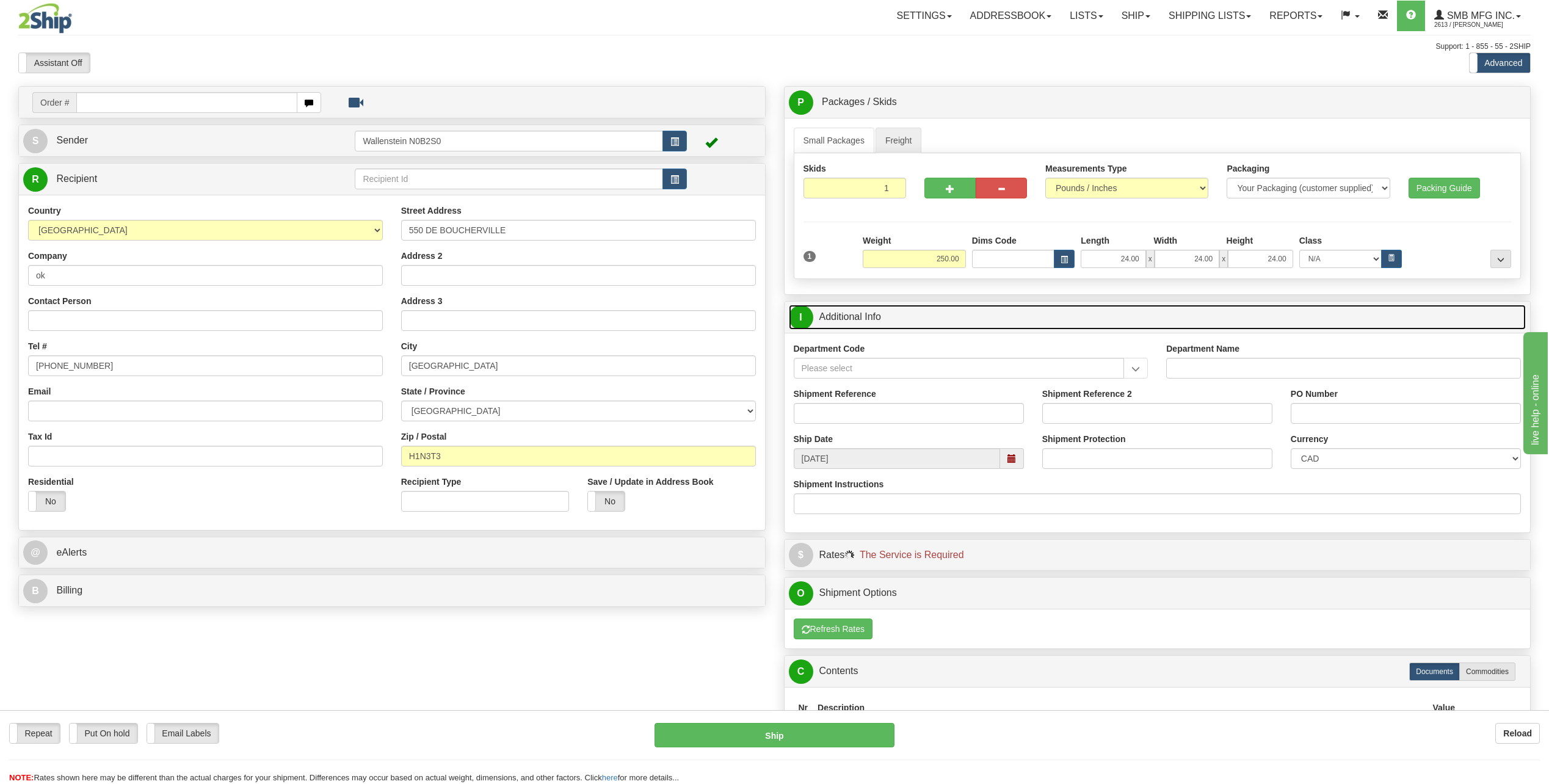
click at [841, 319] on link "I Additional Info" at bounding box center [1158, 317] width 737 height 25
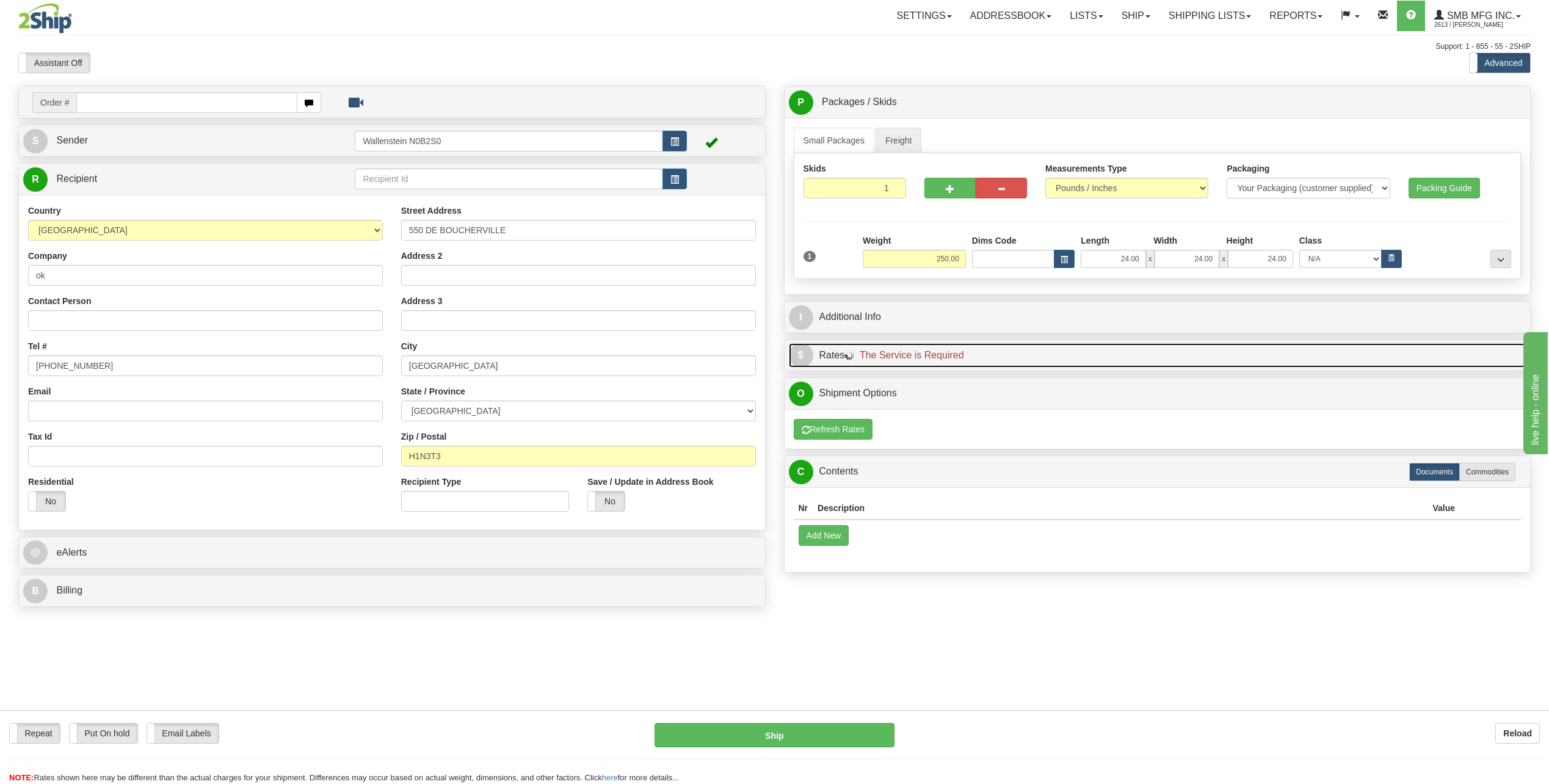
click at [820, 353] on link "$ Rates The Service is Required" at bounding box center [1158, 356] width 737 height 25
